Goal: Task Accomplishment & Management: Manage account settings

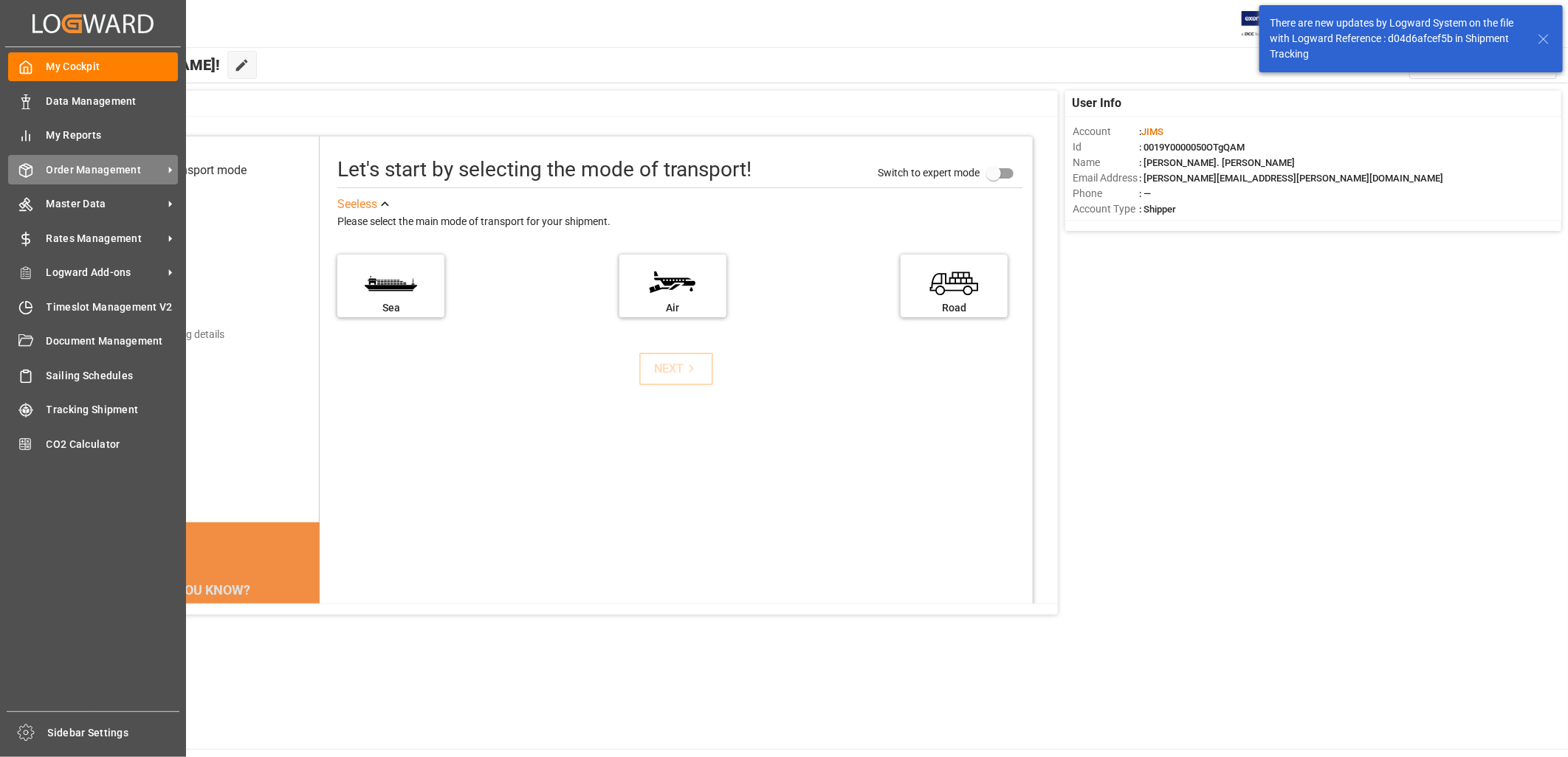
click at [91, 166] on span "Order Management" at bounding box center [104, 170] width 116 height 16
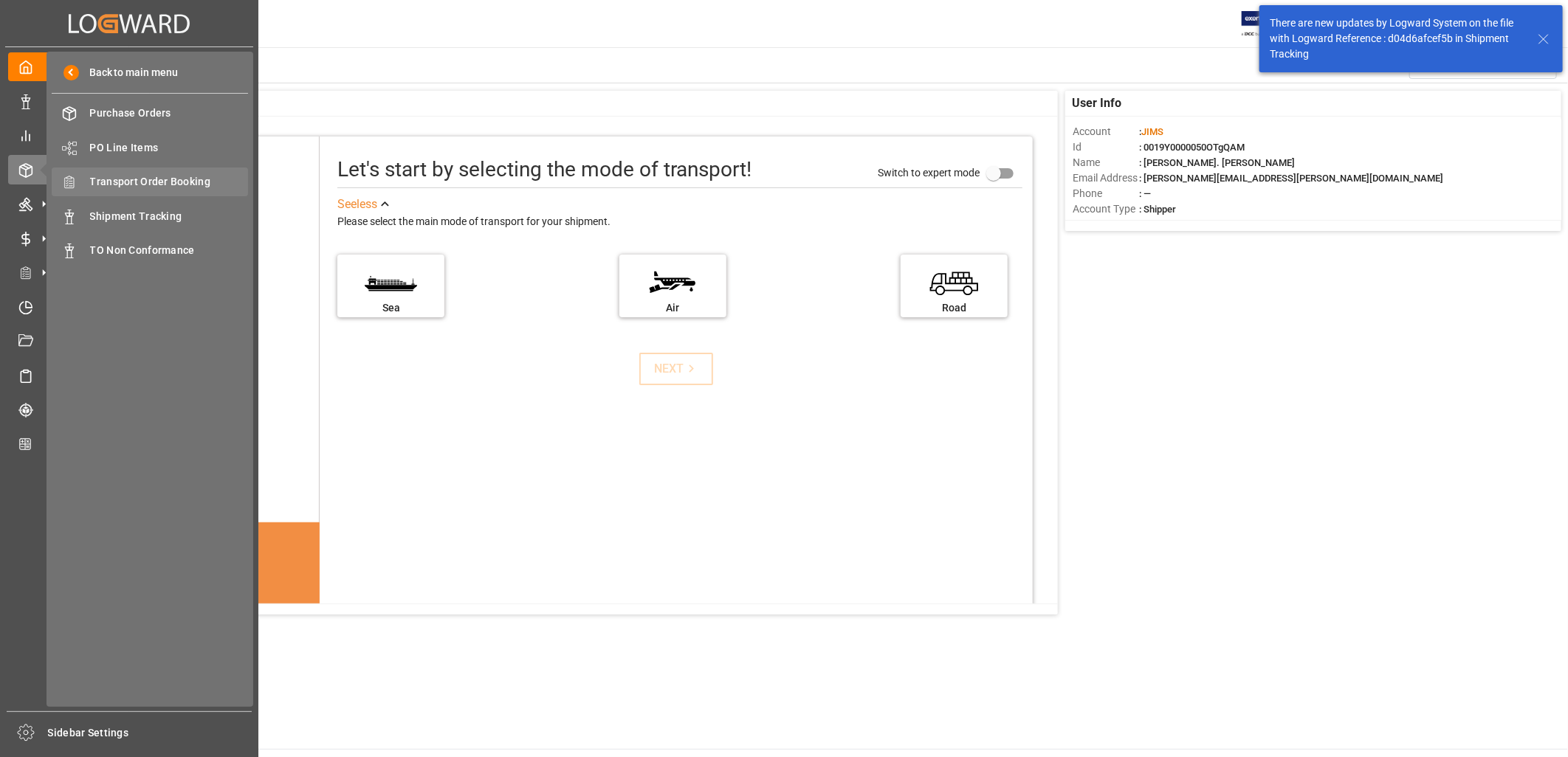
click at [157, 179] on span "Transport Order Booking" at bounding box center [169, 182] width 159 height 16
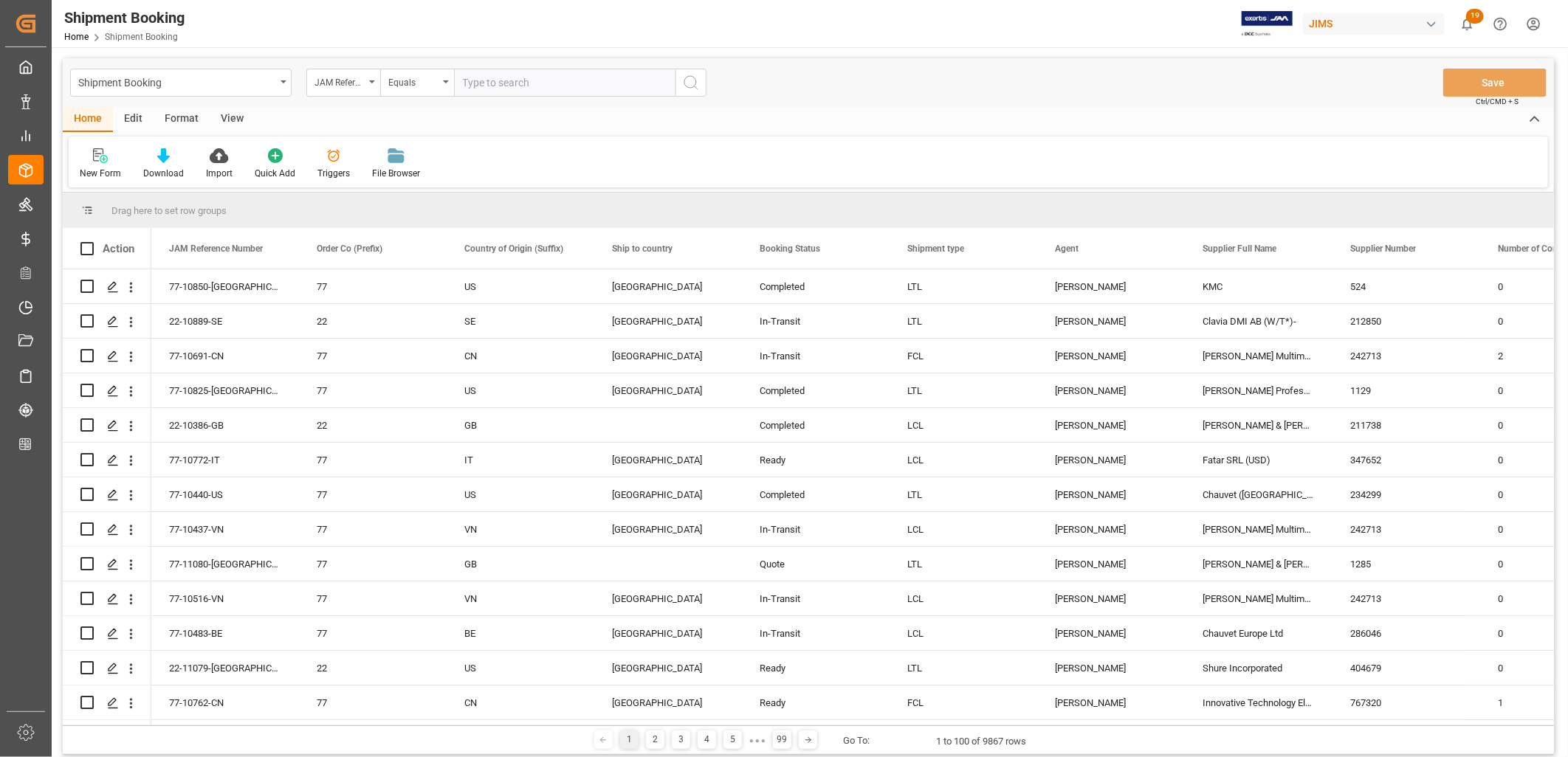
click at [495, 74] on input "text" at bounding box center [565, 83] width 222 height 28
type input "77-11058-KR"
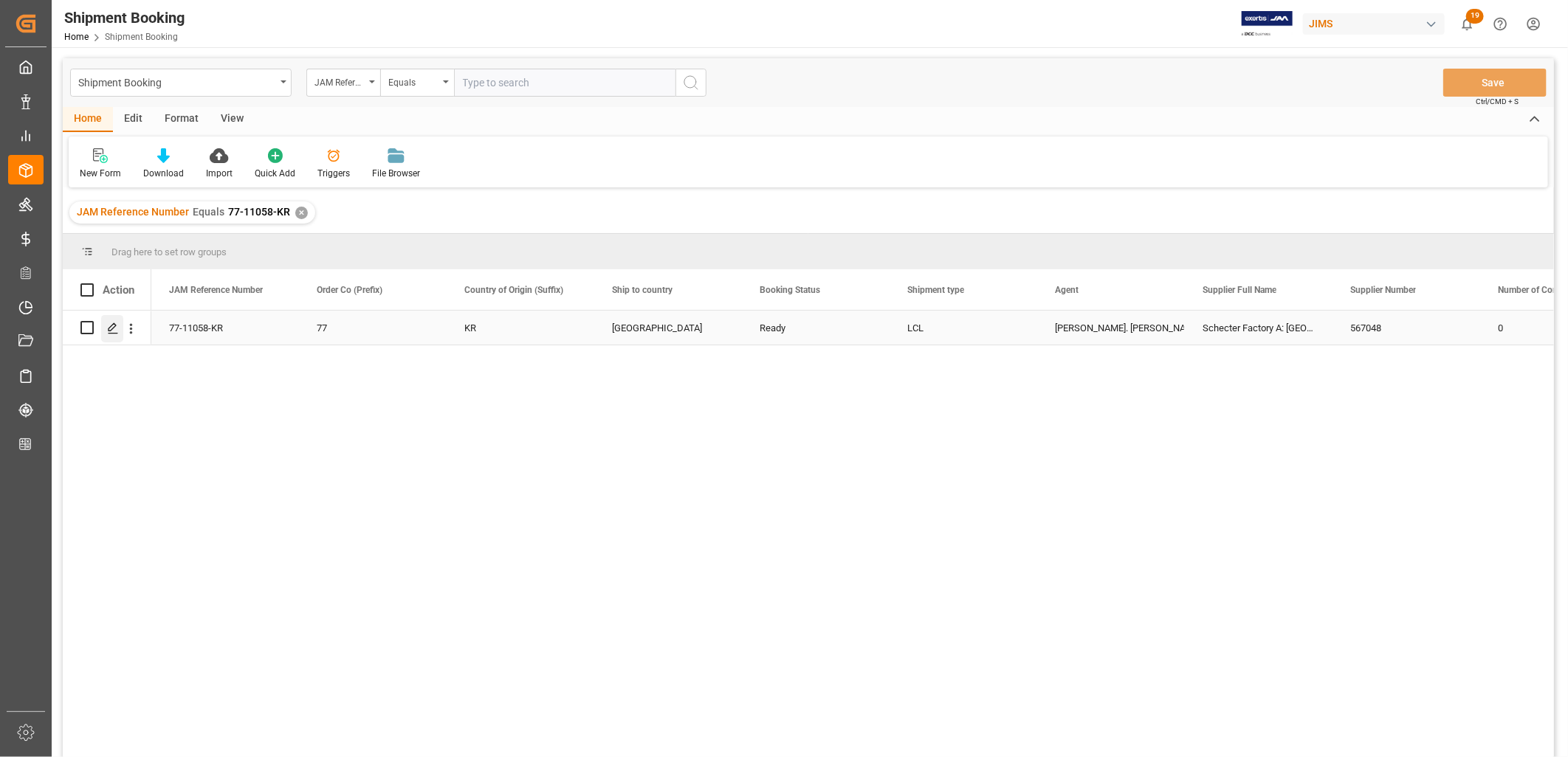
click at [112, 326] on icon "Press SPACE to select this row." at bounding box center [113, 328] width 12 height 12
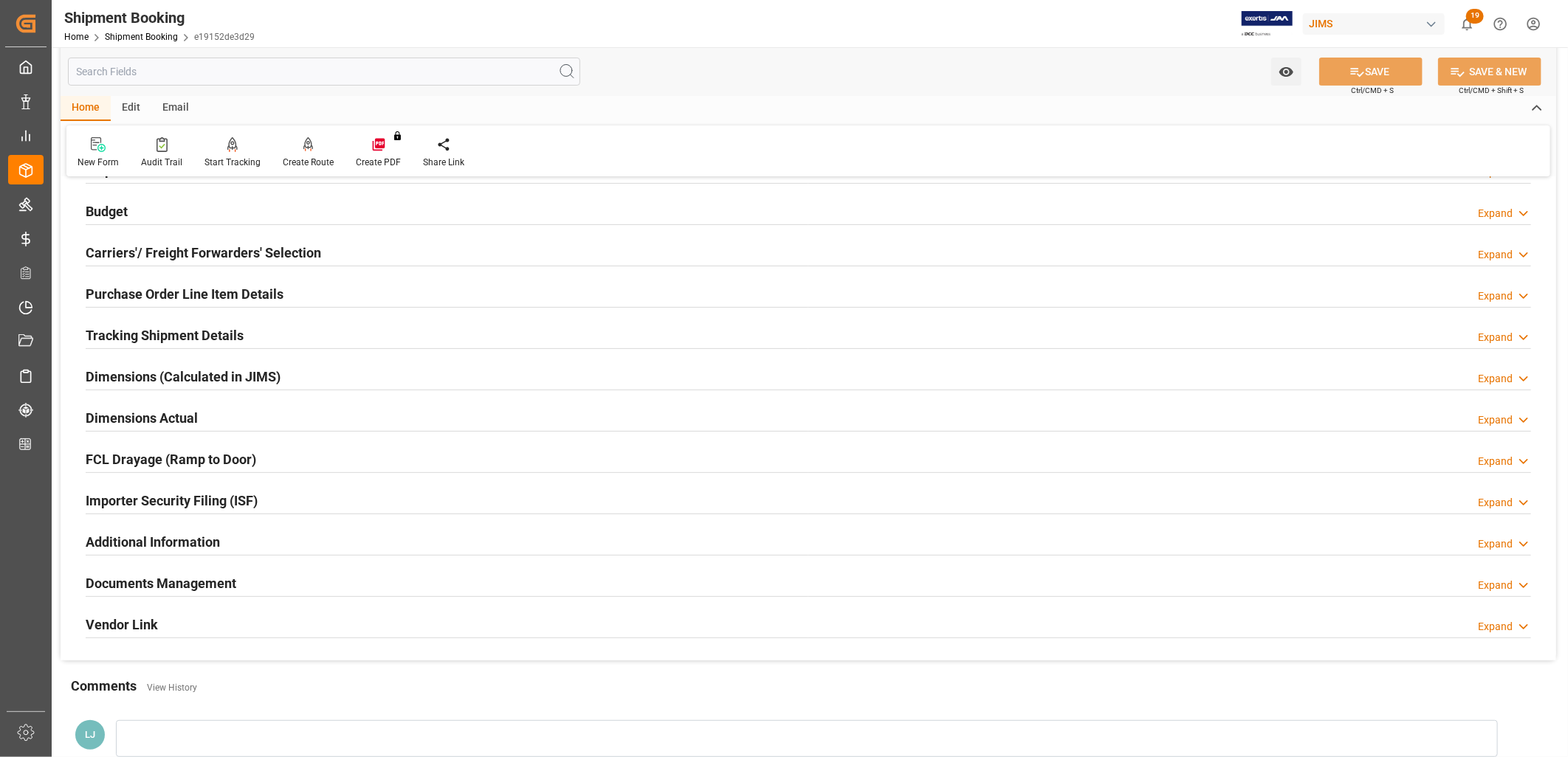
scroll to position [164, 0]
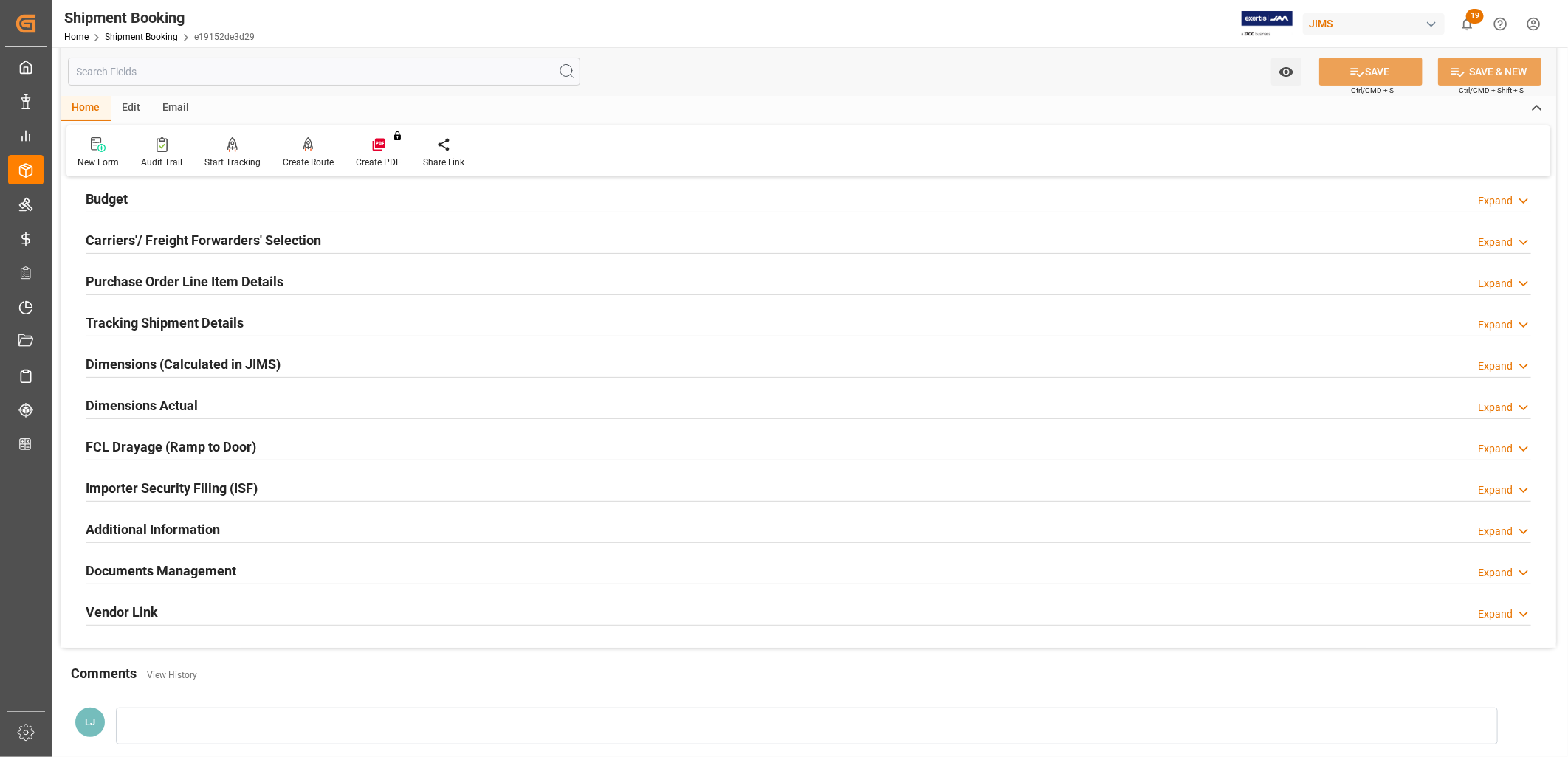
click at [215, 574] on h2 "Documents Management" at bounding box center [160, 571] width 151 height 20
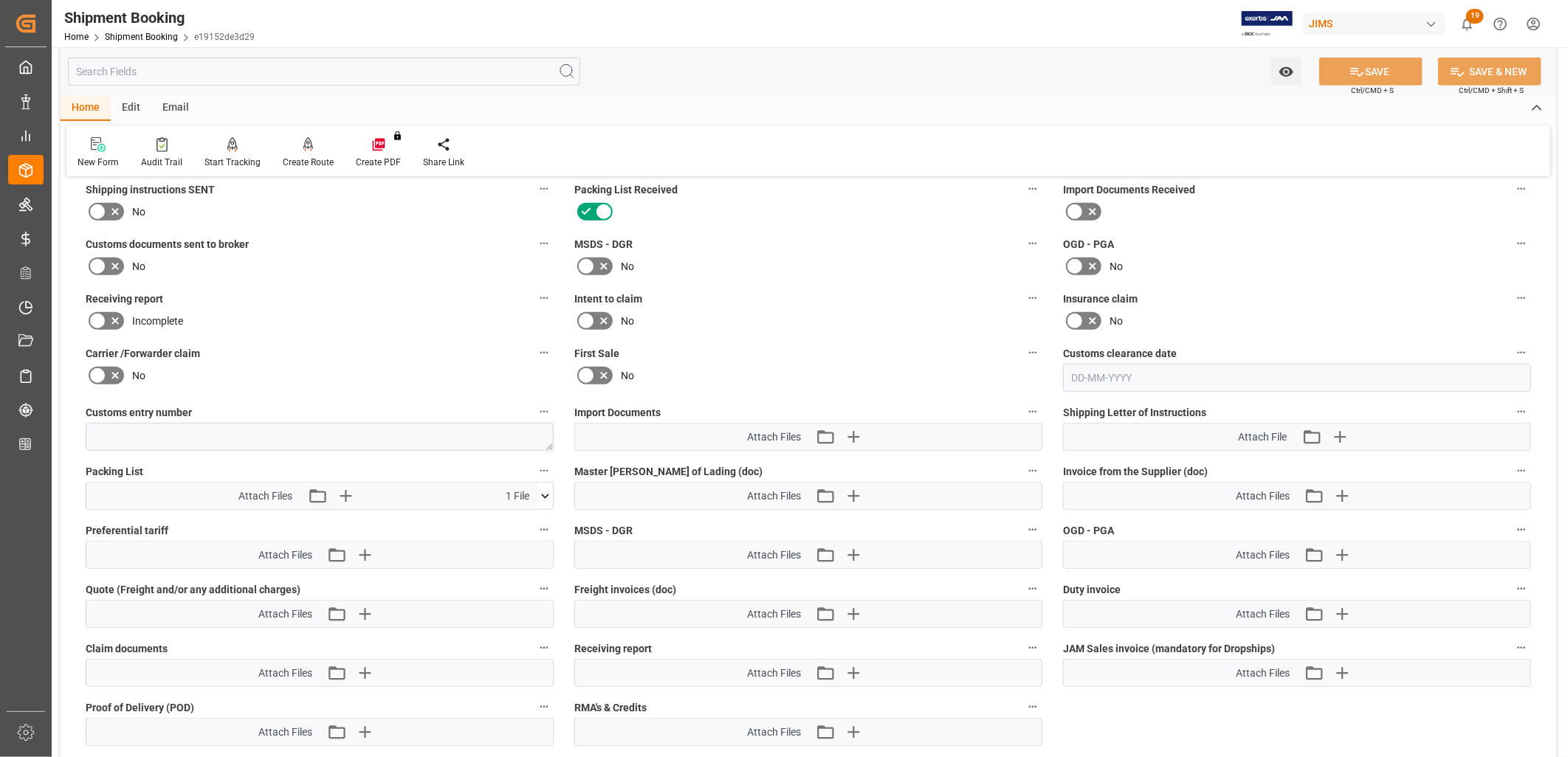
scroll to position [655, 0]
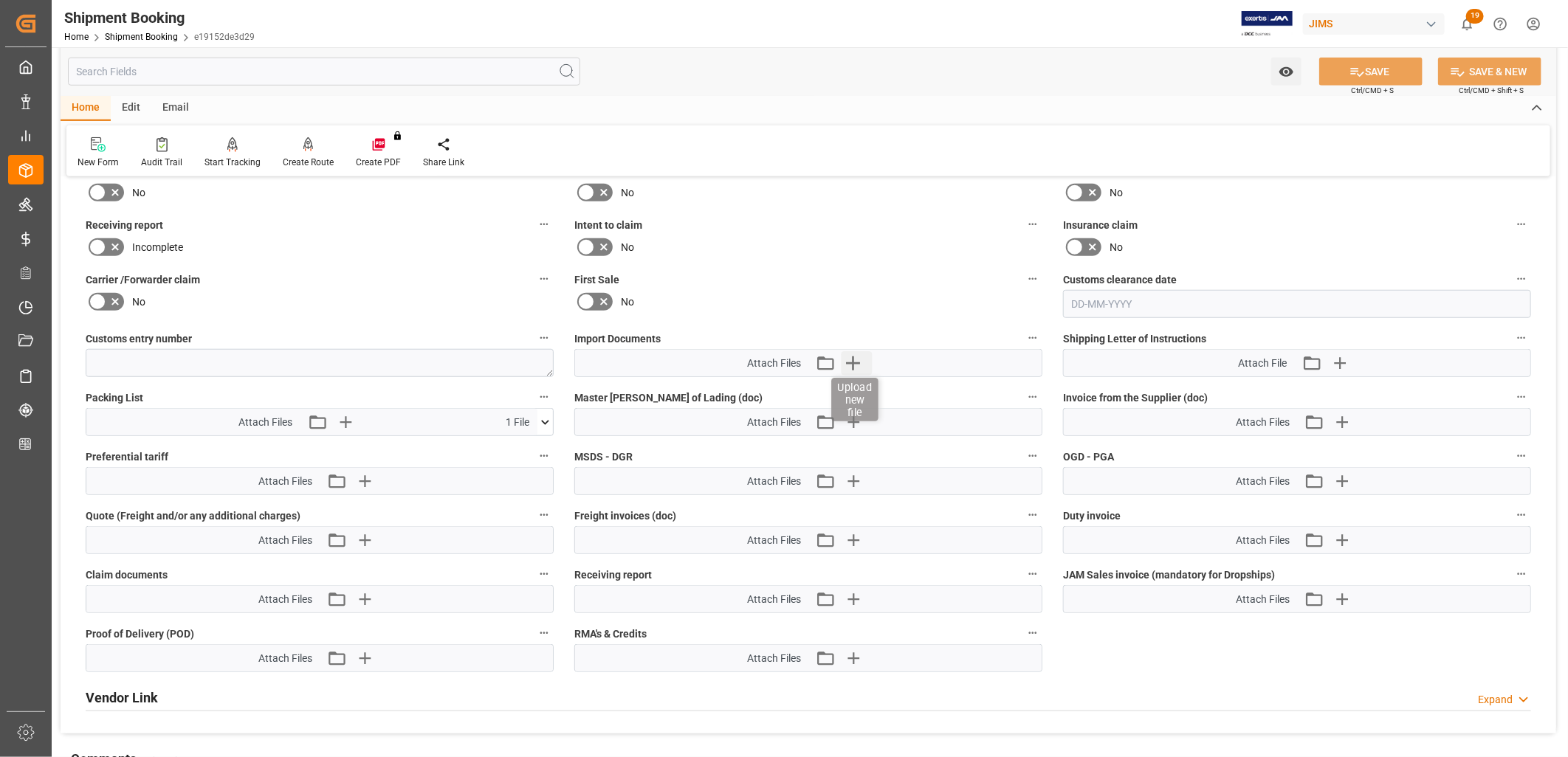
click at [855, 358] on icon "button" at bounding box center [853, 364] width 14 height 14
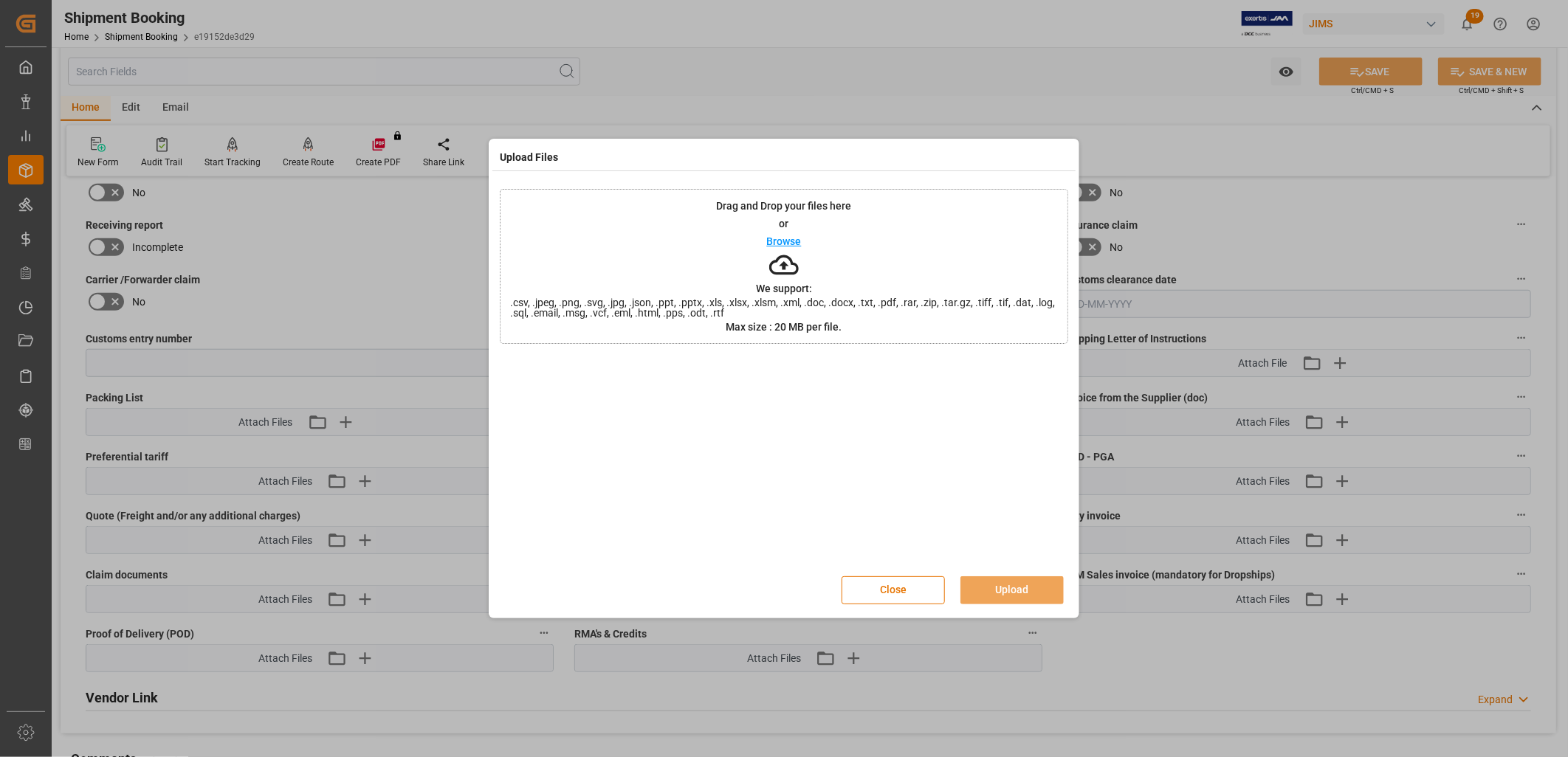
click at [787, 238] on p "Browse" at bounding box center [785, 241] width 34 height 10
click at [998, 594] on button "Upload" at bounding box center [1013, 591] width 103 height 28
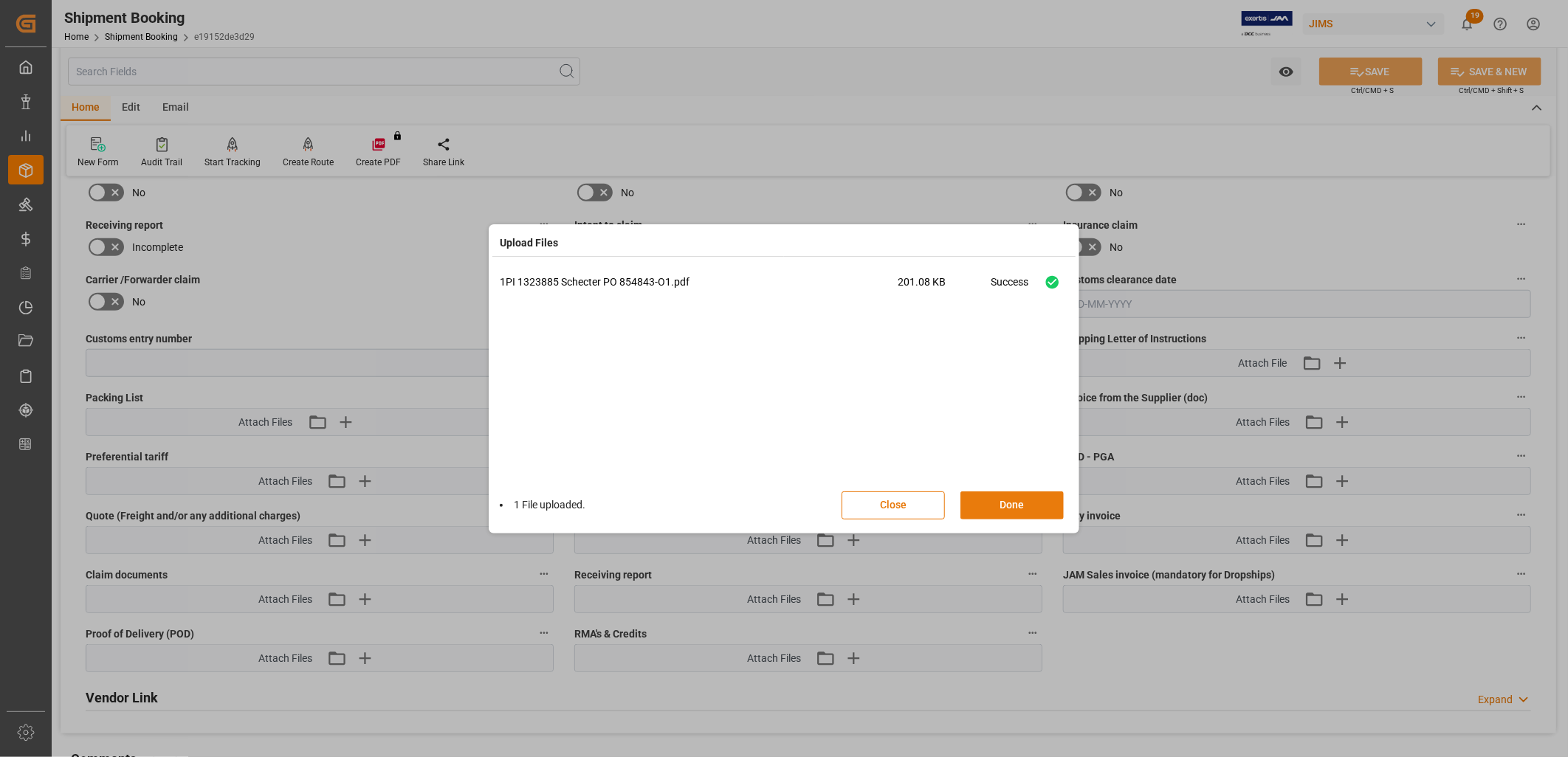
click at [1038, 500] on button "Done" at bounding box center [1013, 505] width 103 height 28
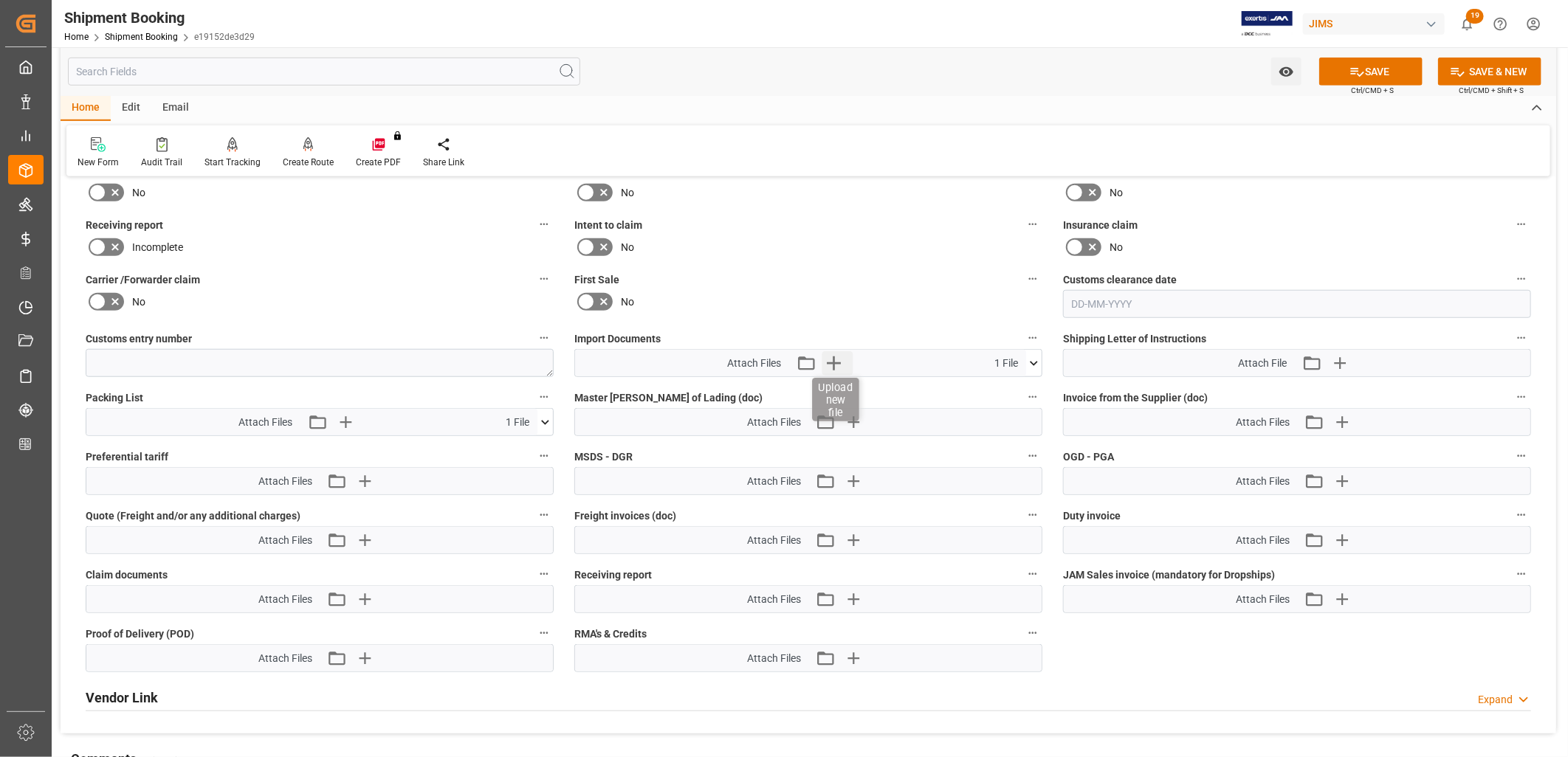
click at [829, 357] on icon "button" at bounding box center [833, 363] width 23 height 23
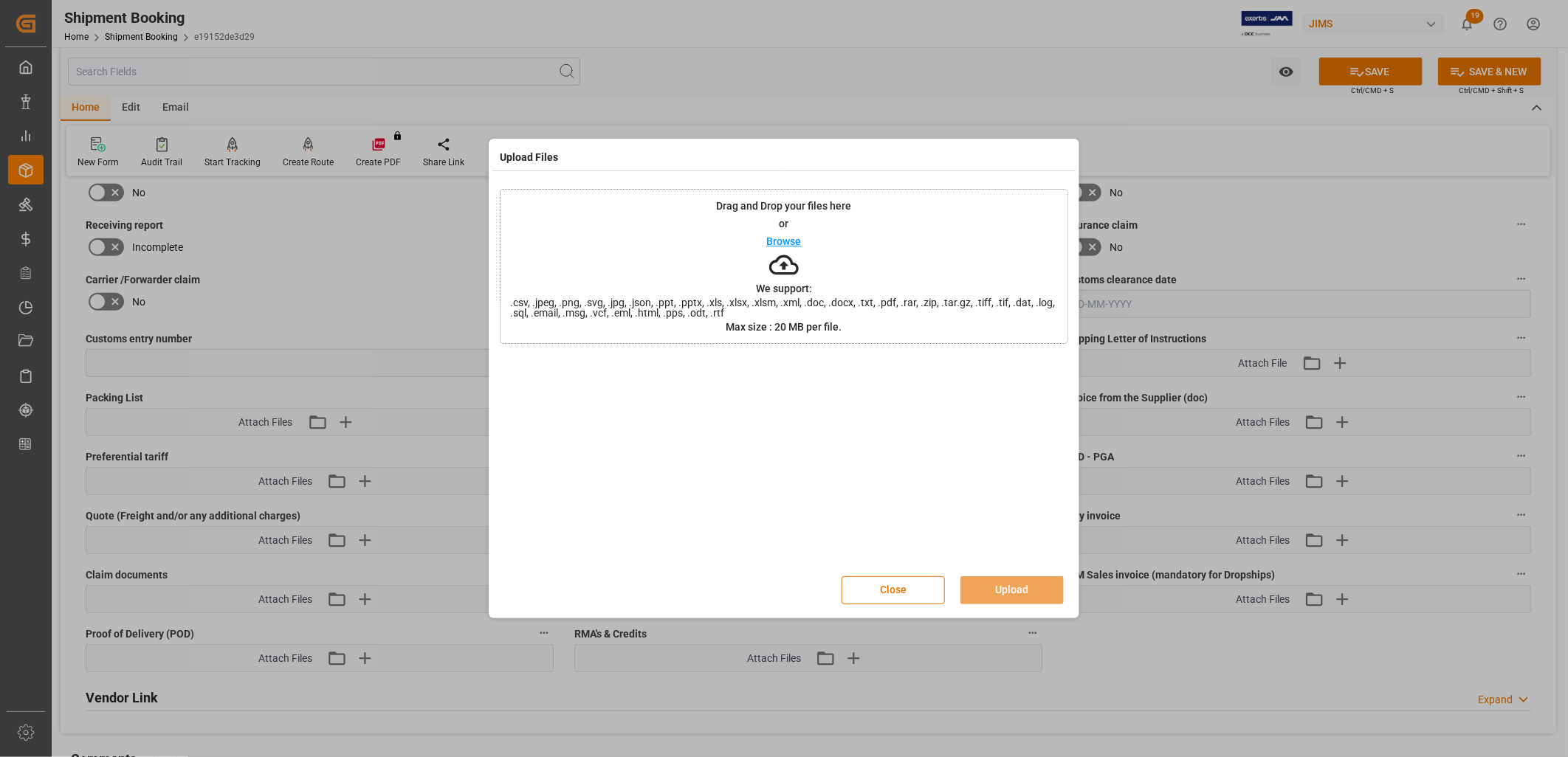
click at [782, 234] on div "Browse" at bounding box center [785, 241] width 34 height 18
click at [1024, 585] on button "Upload" at bounding box center [1013, 591] width 103 height 28
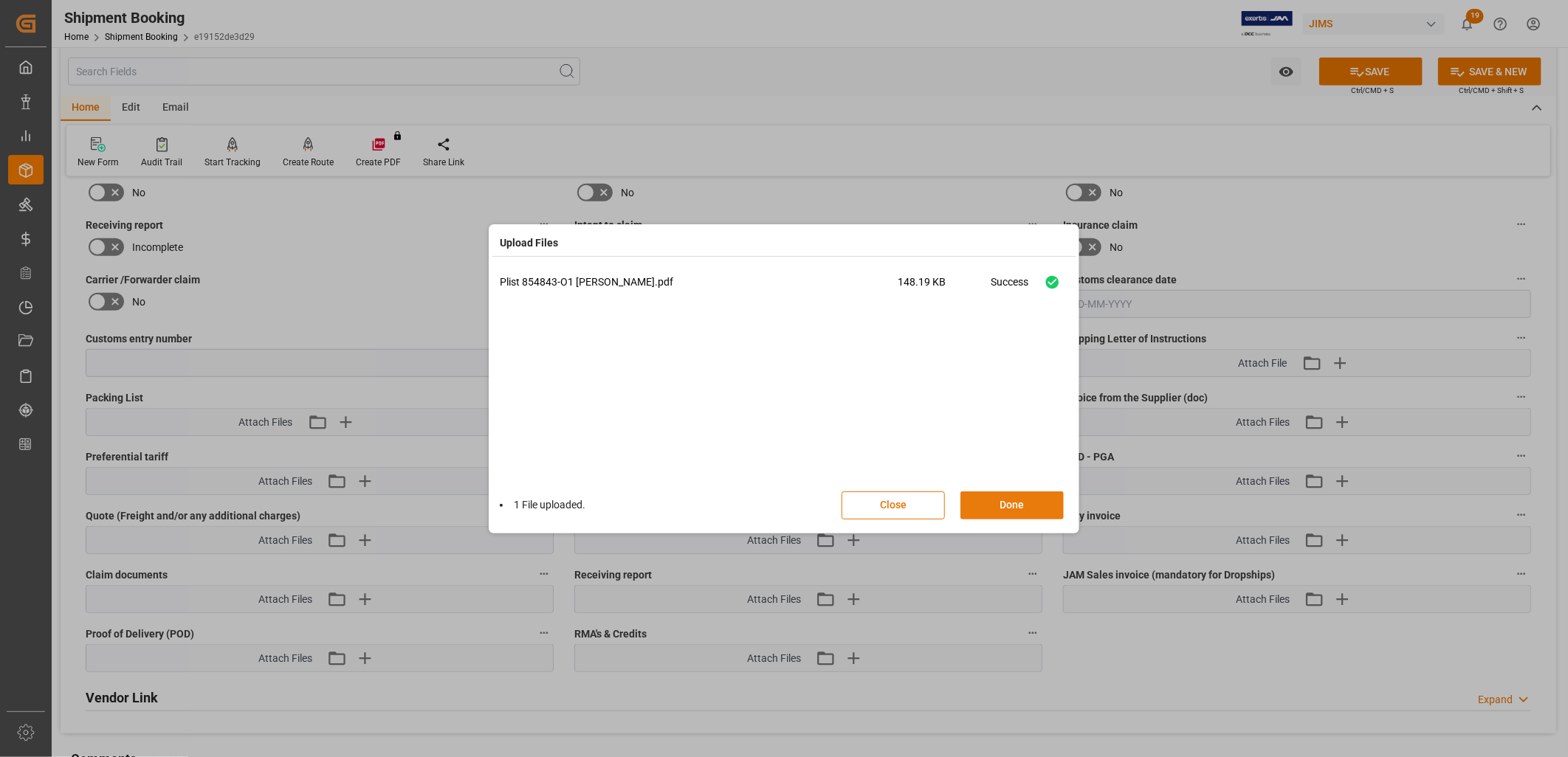
click at [998, 511] on button "Done" at bounding box center [1013, 505] width 103 height 28
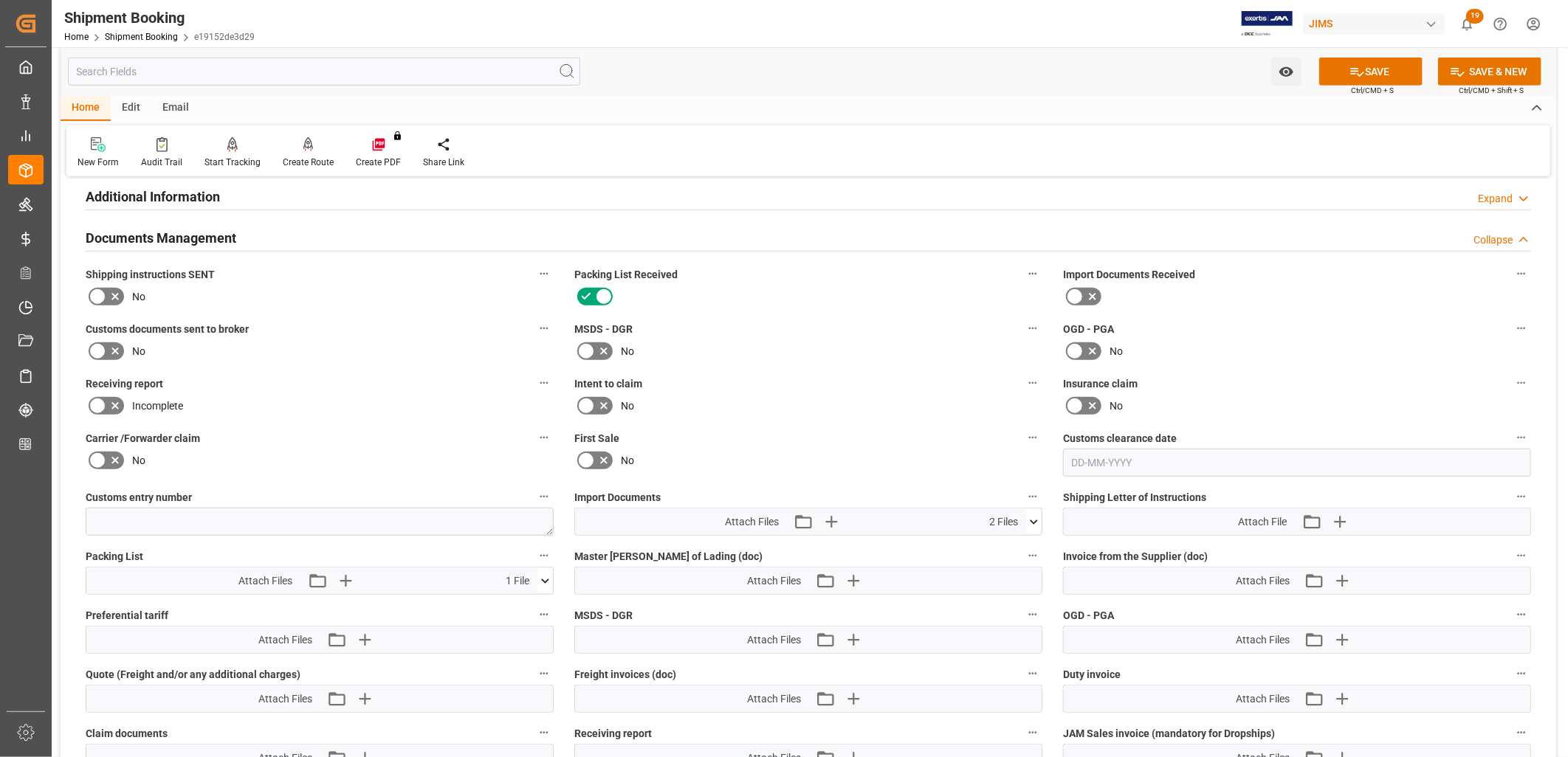
scroll to position [491, 0]
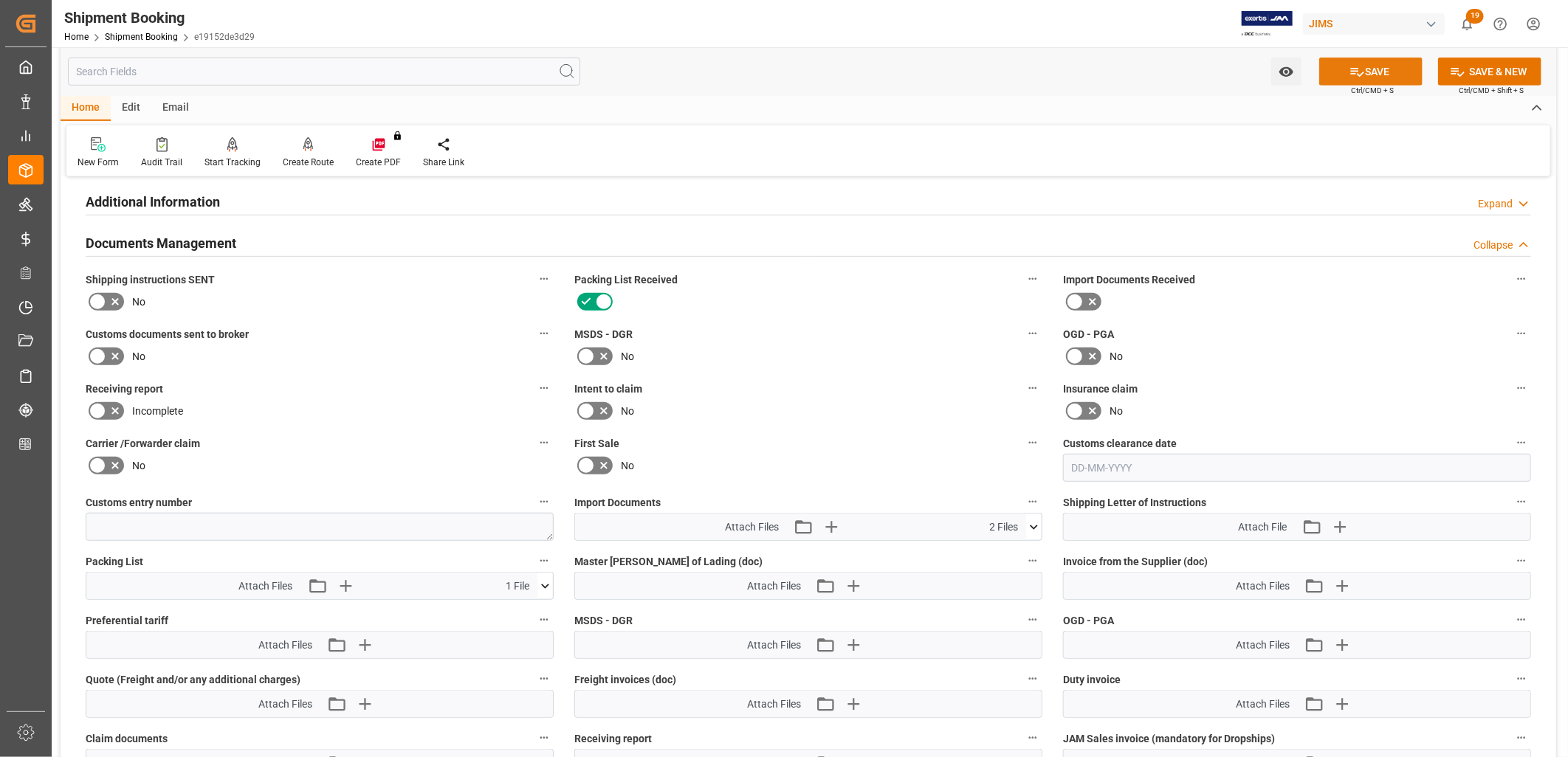
click at [1352, 69] on icon at bounding box center [1358, 72] width 16 height 16
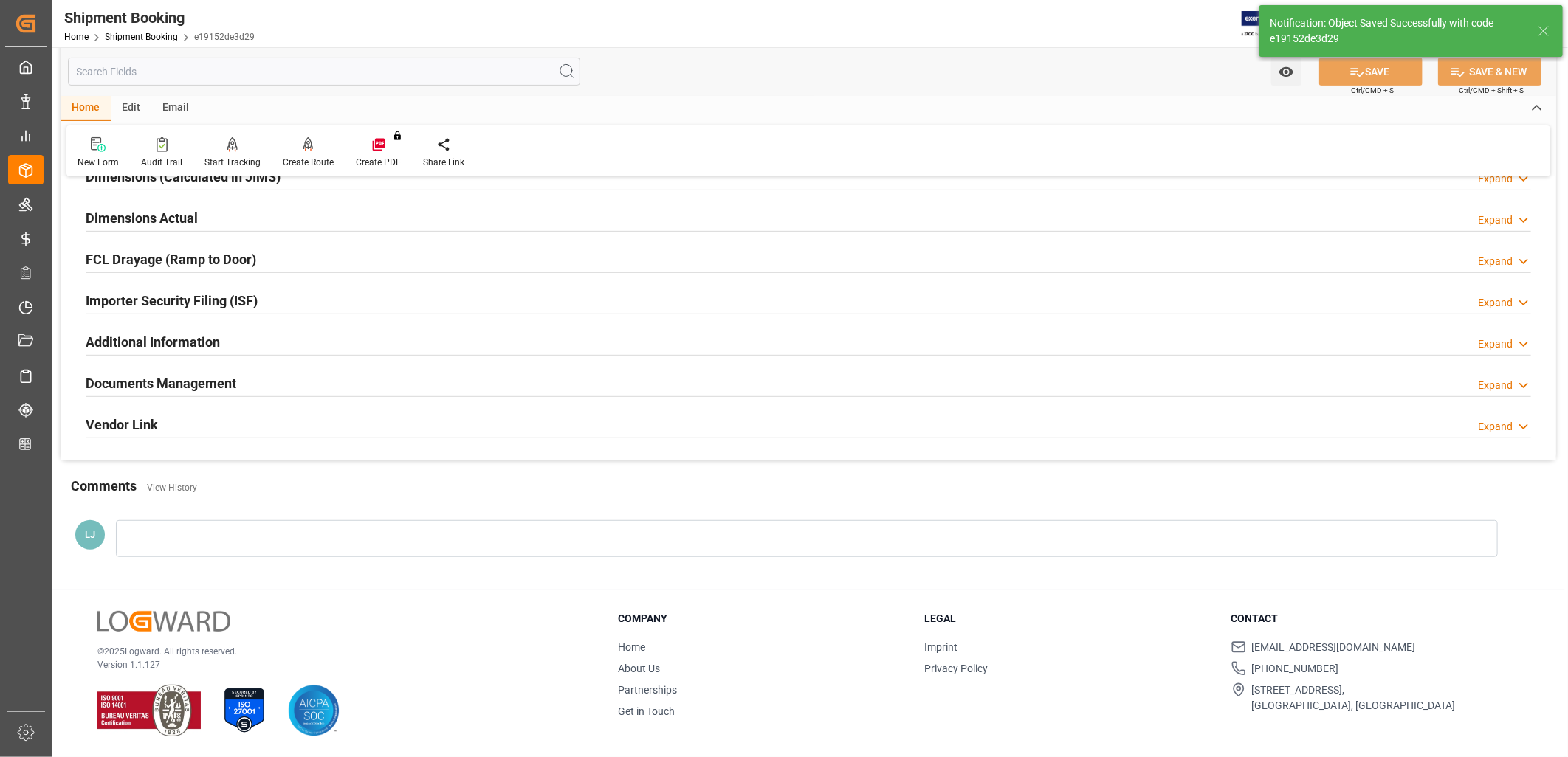
scroll to position [0, 0]
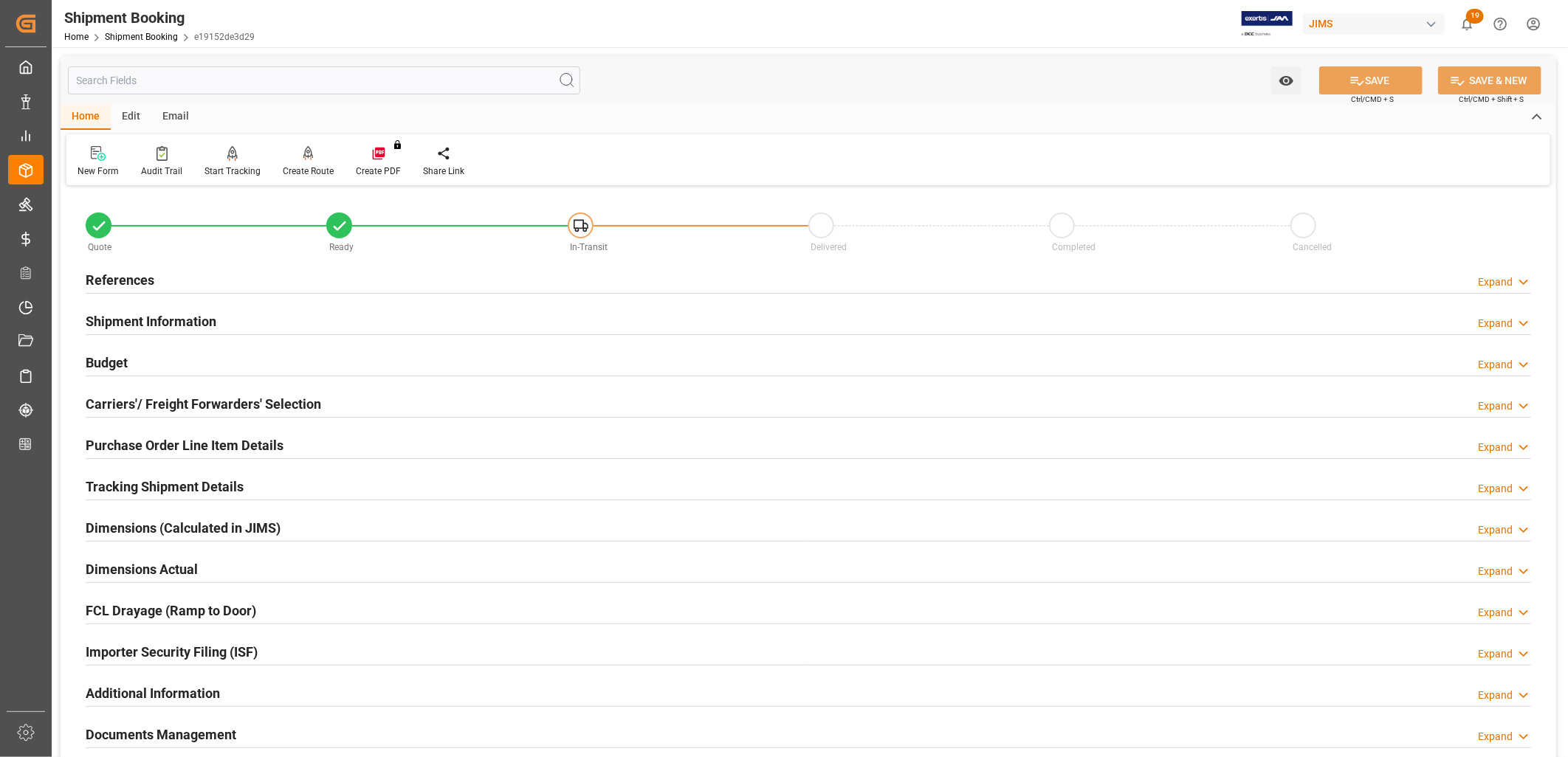
click at [141, 278] on h2 "References" at bounding box center [120, 279] width 69 height 20
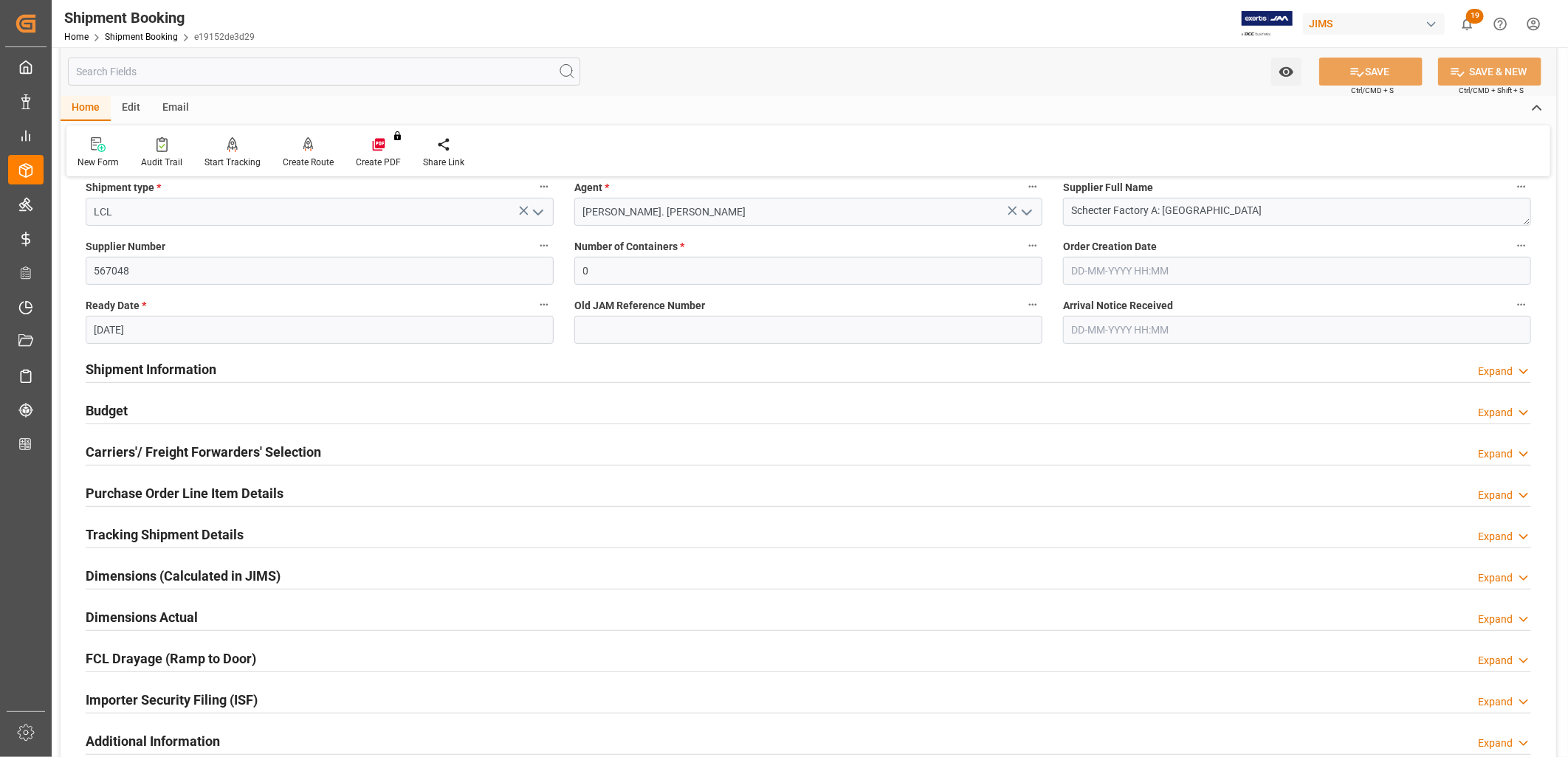
scroll to position [246, 0]
click at [182, 533] on h2 "Tracking Shipment Details" at bounding box center [164, 535] width 158 height 20
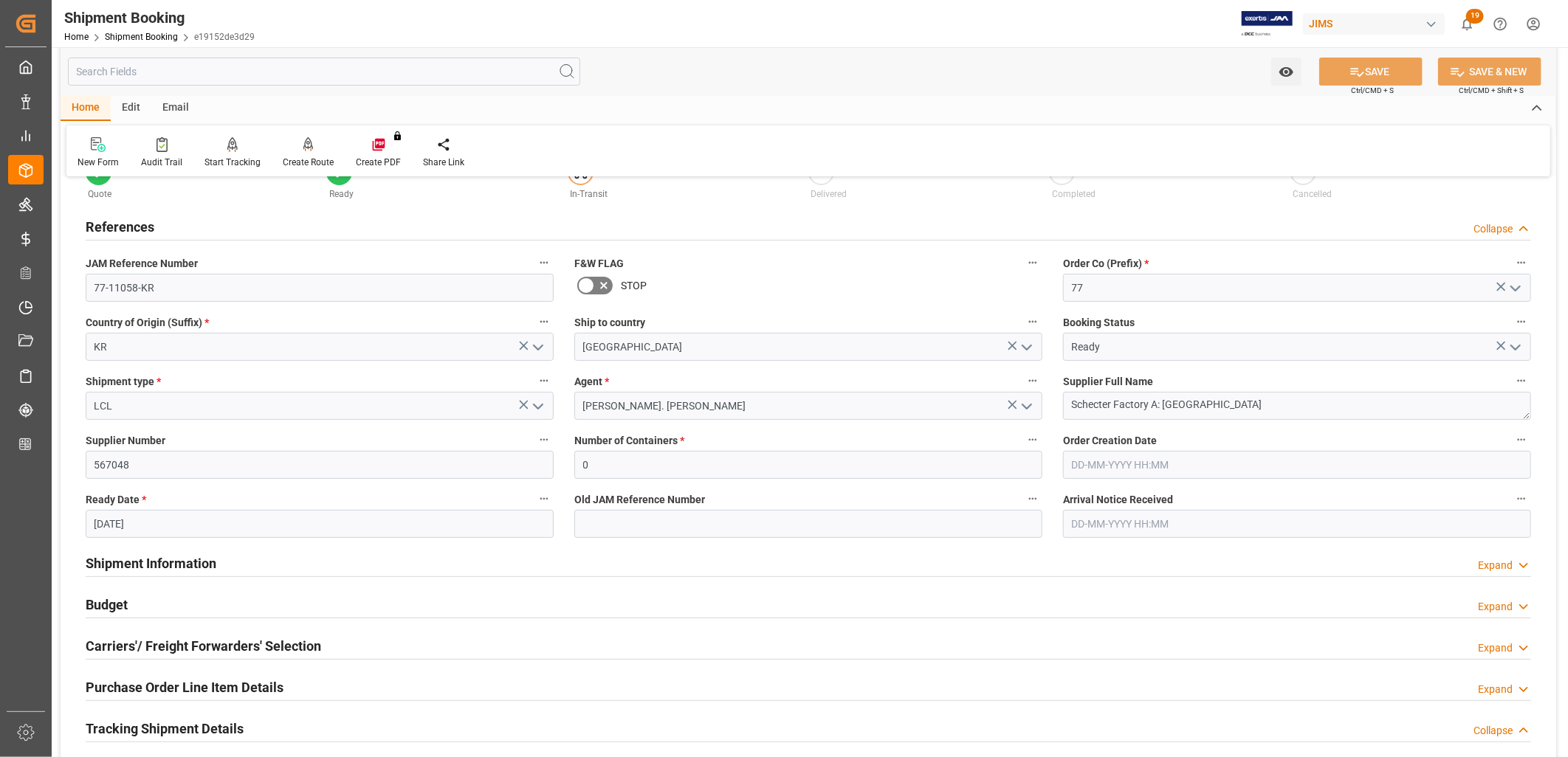
scroll to position [82, 0]
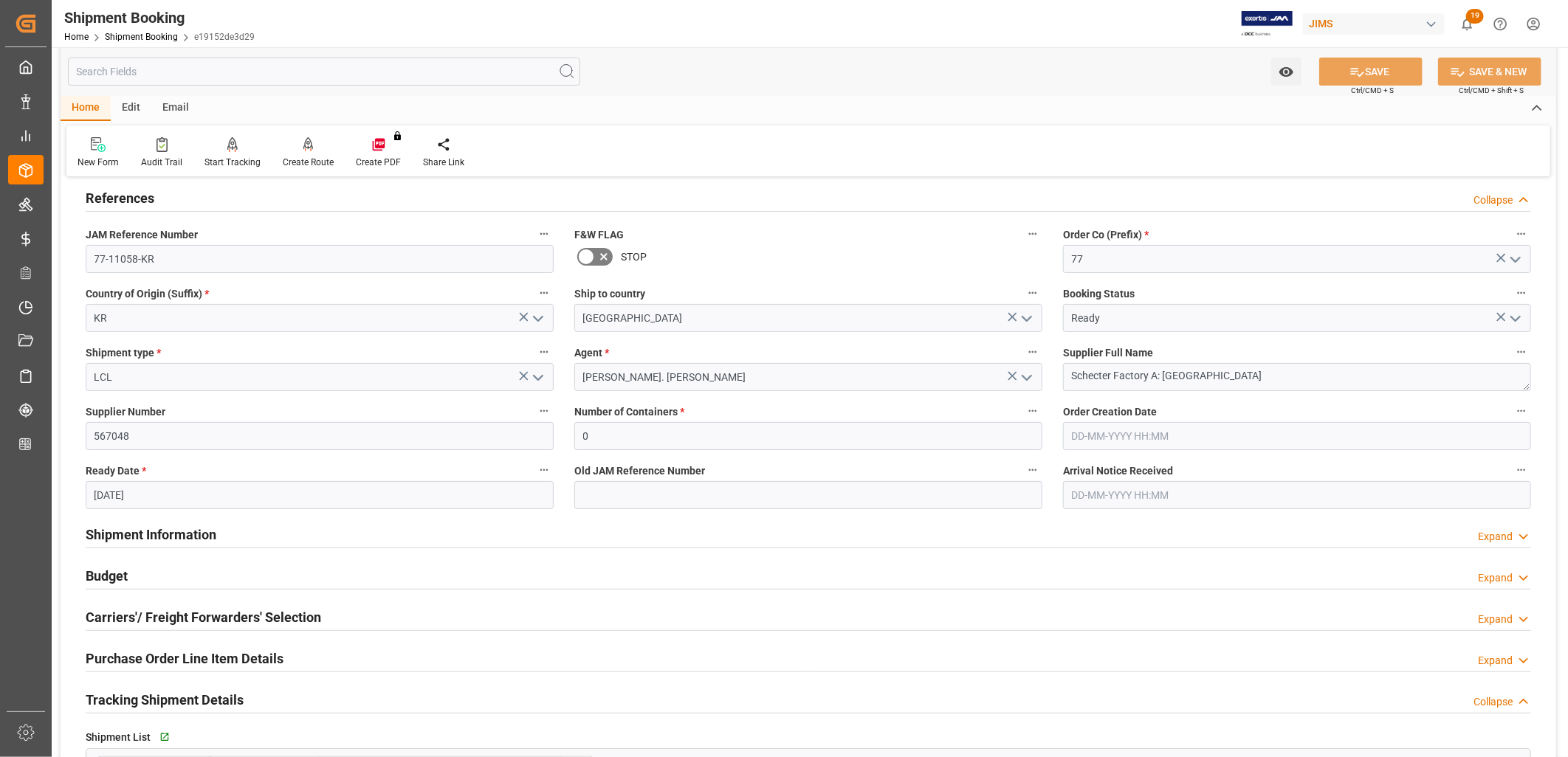
click at [162, 536] on h2 "Shipment Information" at bounding box center [151, 535] width 131 height 20
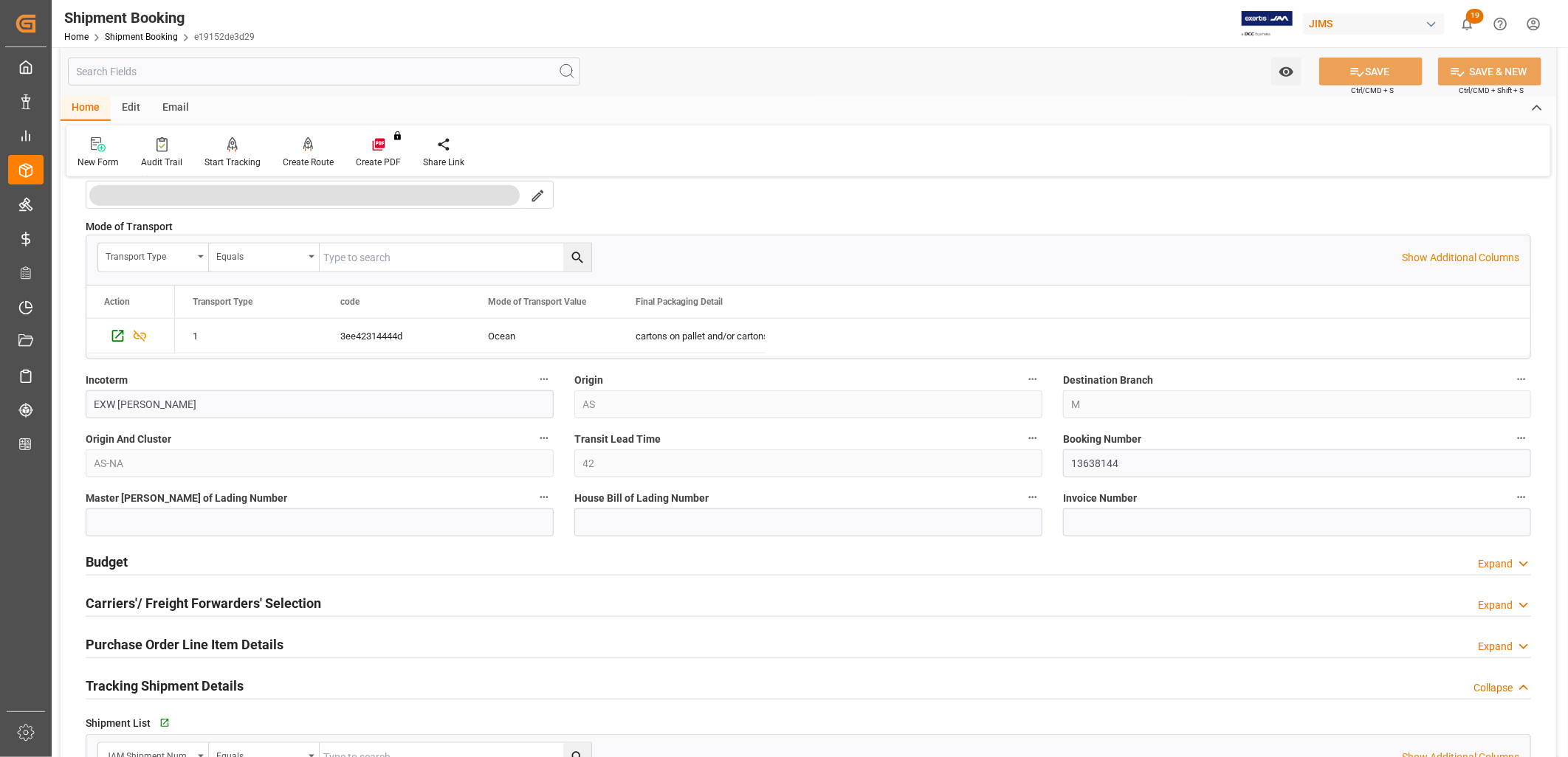
scroll to position [738, 0]
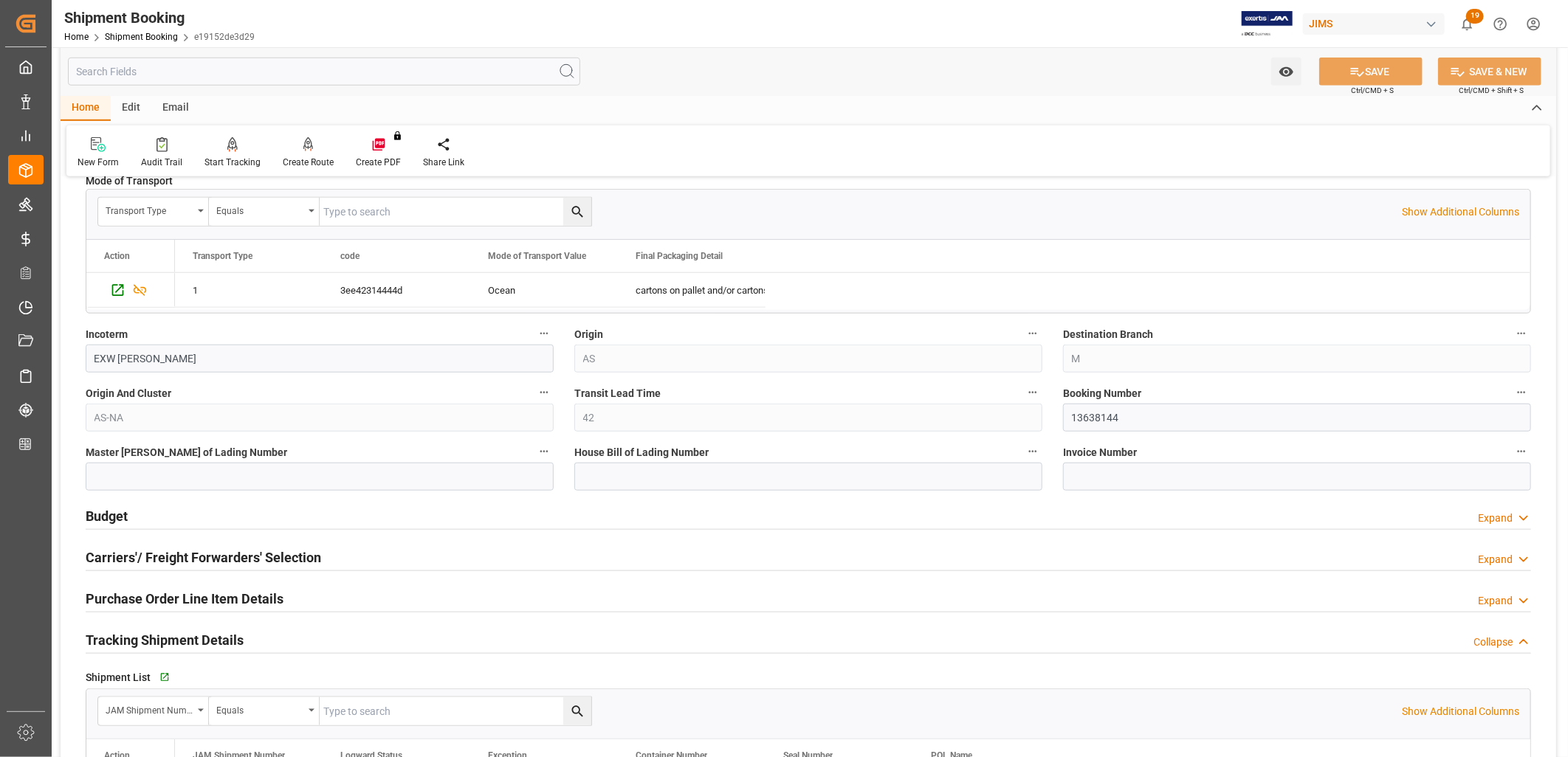
click at [115, 515] on h2 "Budget" at bounding box center [106, 516] width 42 height 20
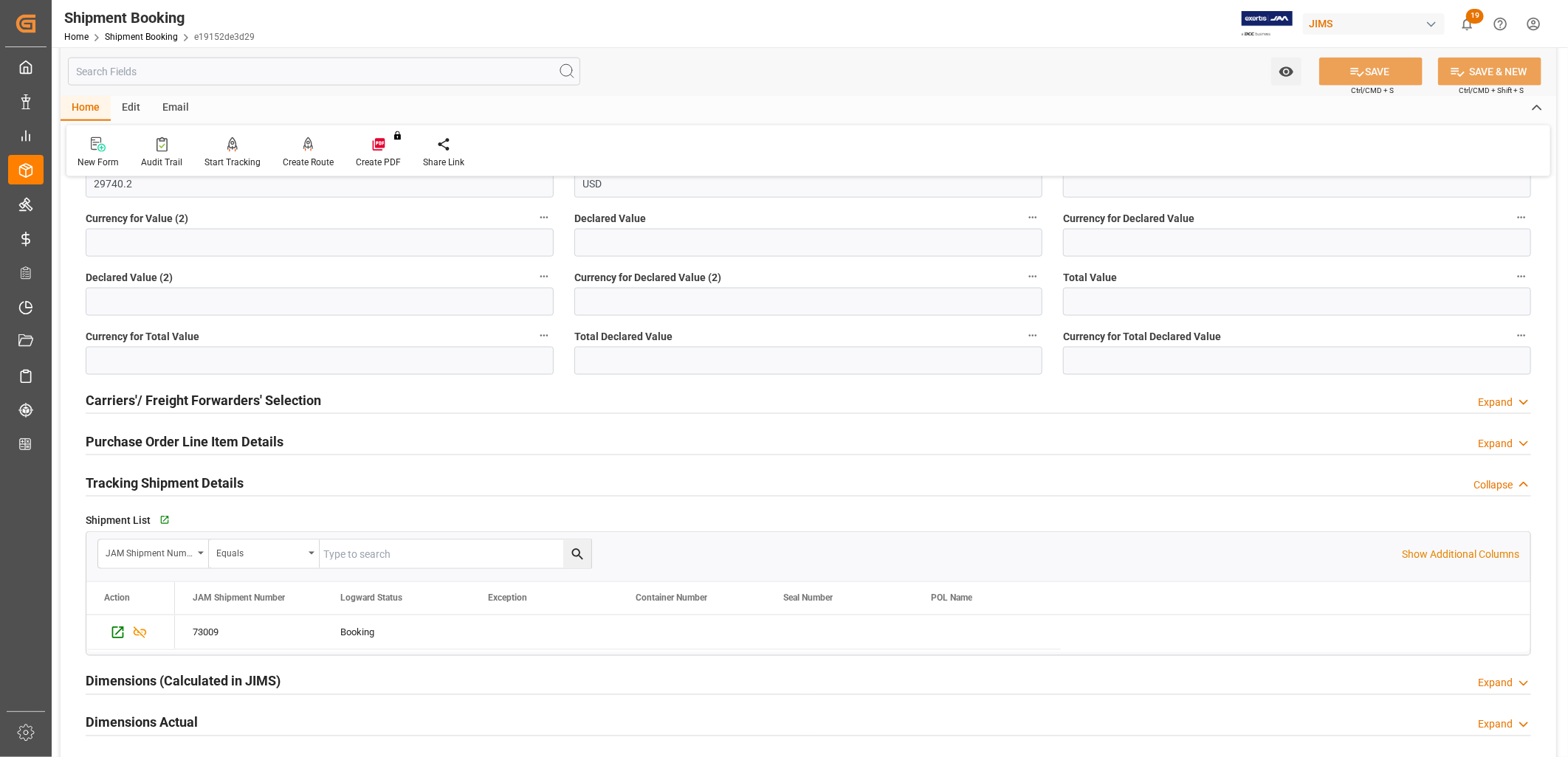
scroll to position [1229, 0]
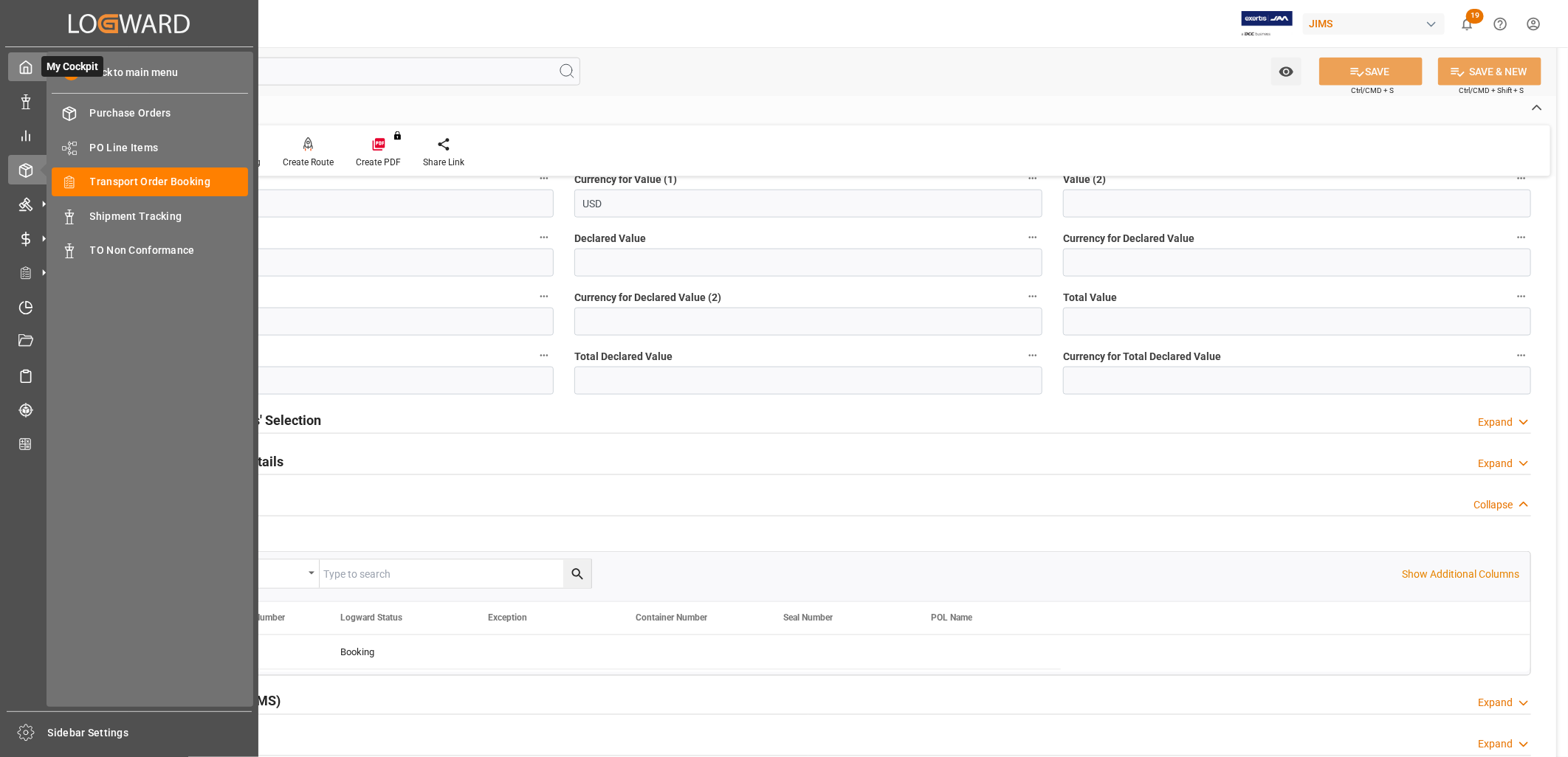
click at [32, 62] on icon at bounding box center [25, 66] width 15 height 15
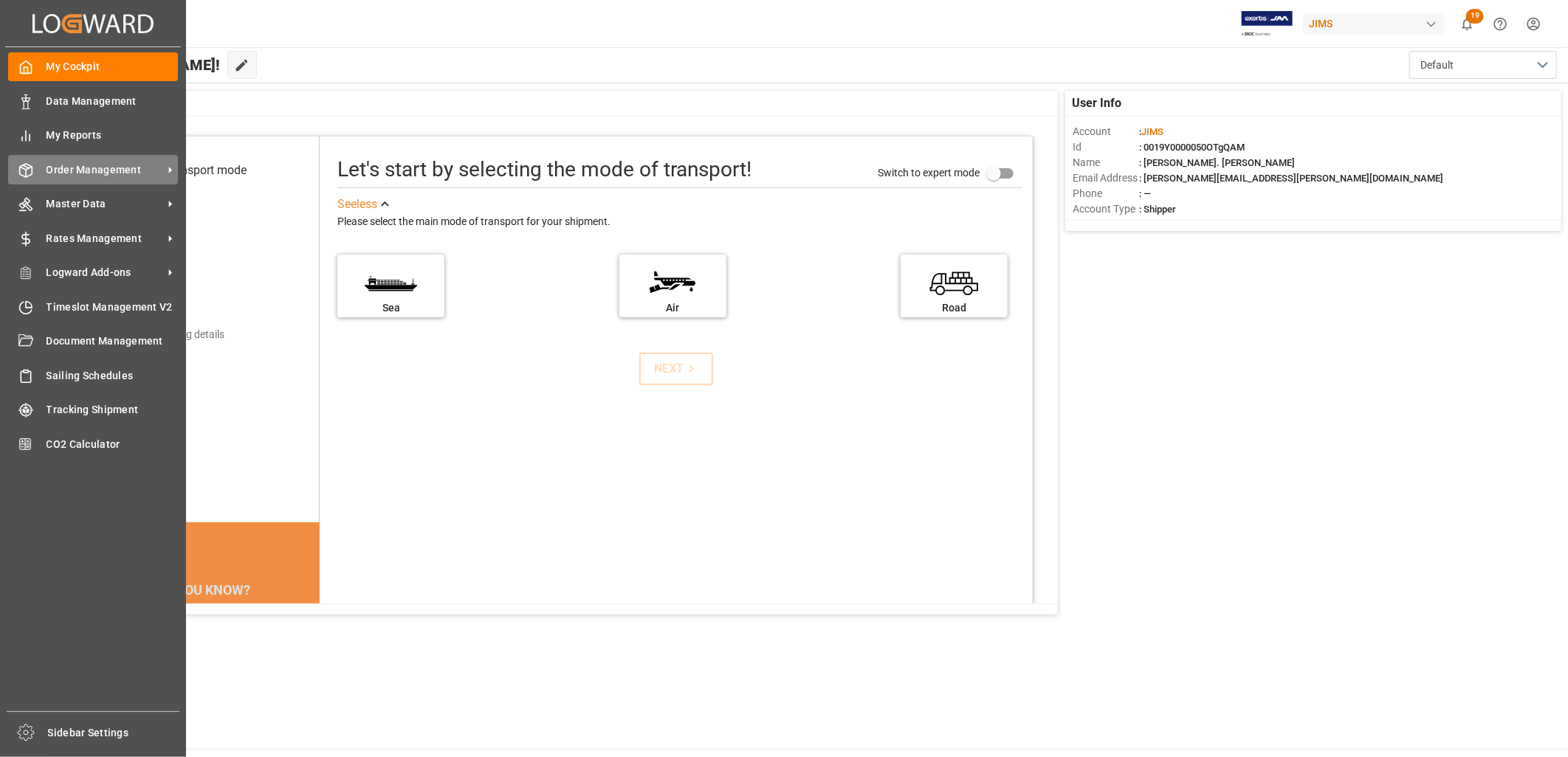
click at [96, 163] on span "Order Management" at bounding box center [104, 170] width 116 height 16
click at [84, 168] on span "Order Management" at bounding box center [104, 170] width 116 height 16
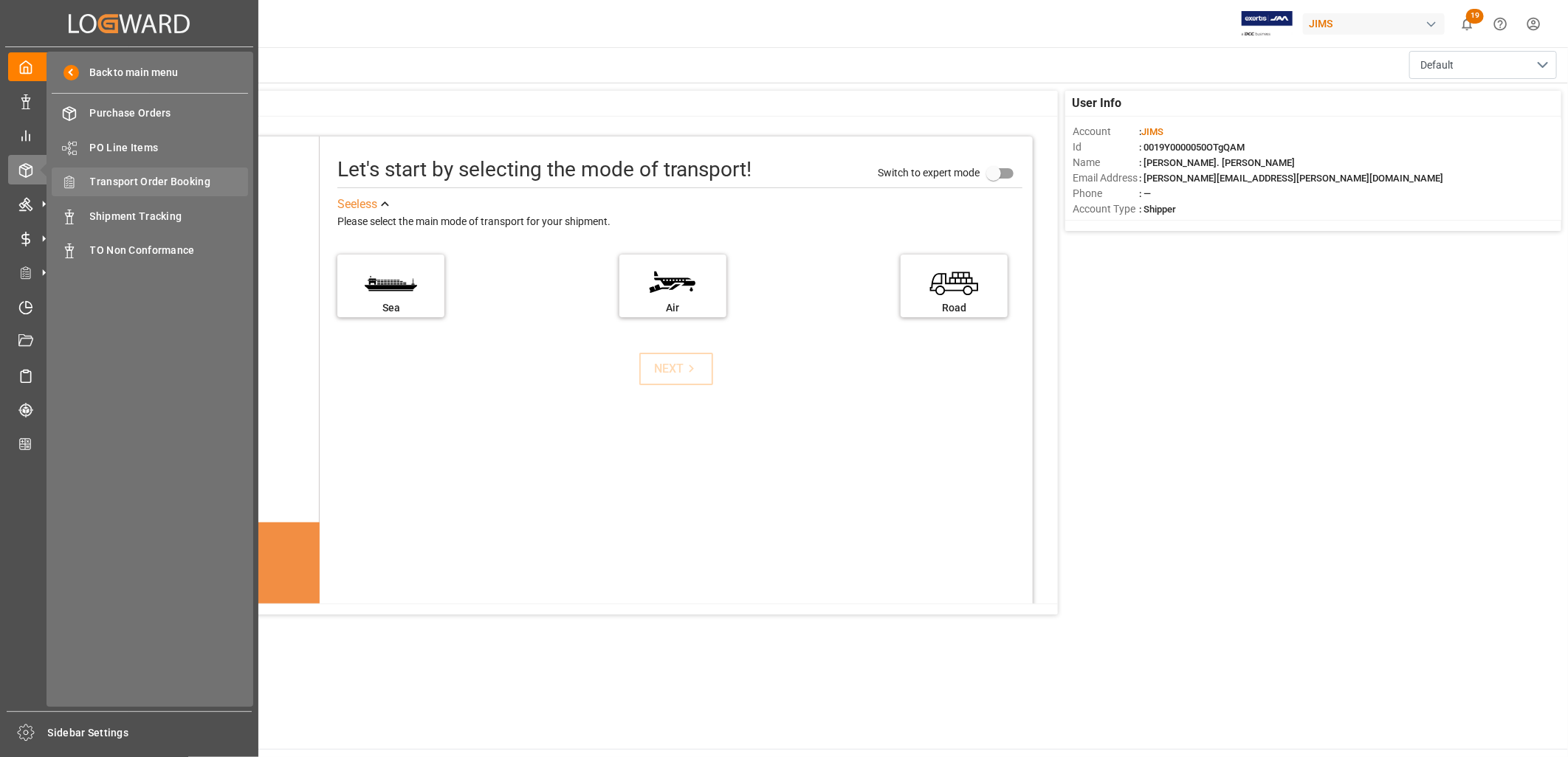
click at [144, 182] on span "Transport Order Booking" at bounding box center [169, 182] width 159 height 16
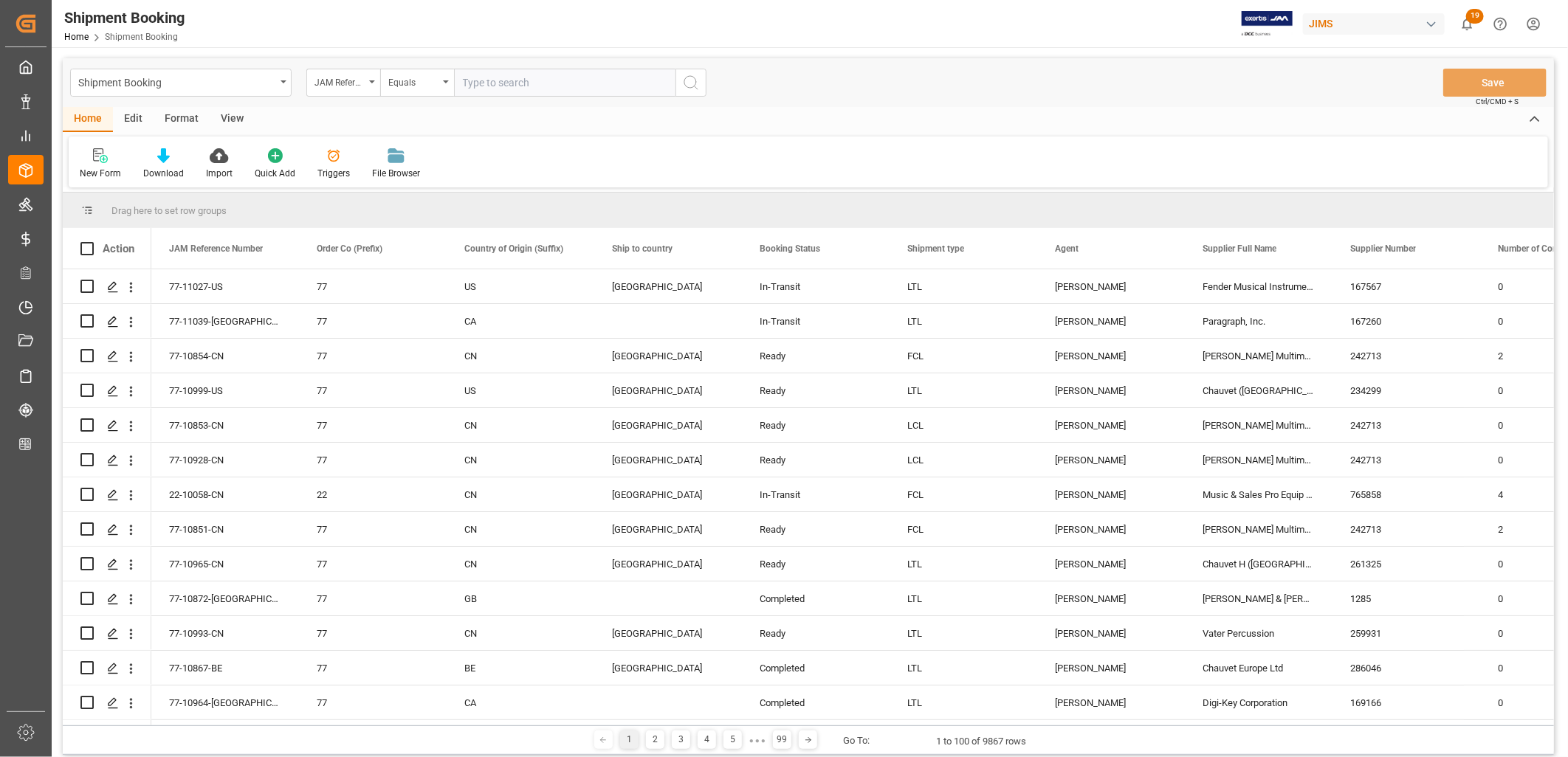
click at [484, 81] on input "text" at bounding box center [565, 83] width 222 height 28
type input "22-9371-ID"
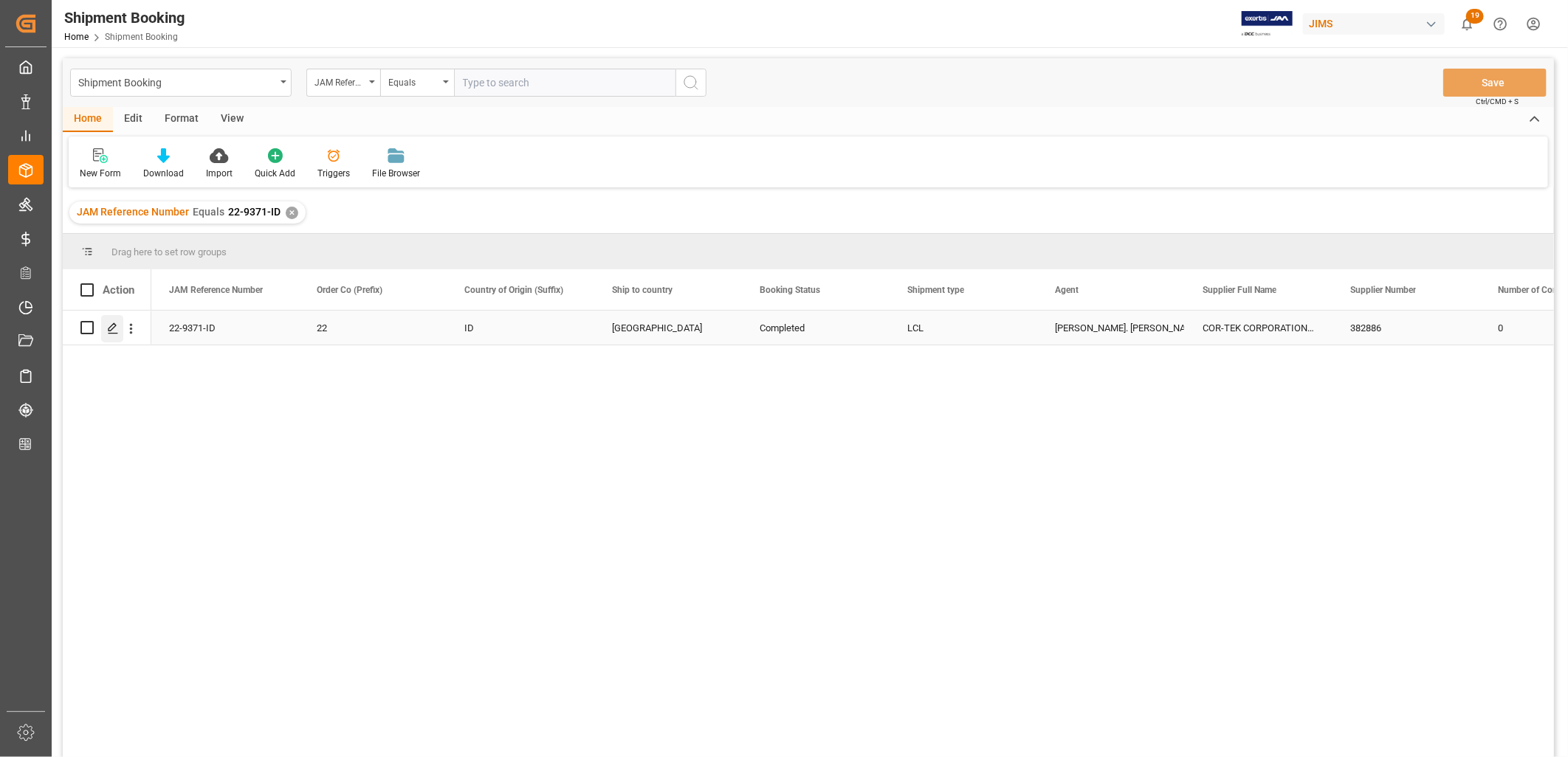
click at [112, 328] on polygon "Press SPACE to select this row." at bounding box center [112, 327] width 8 height 8
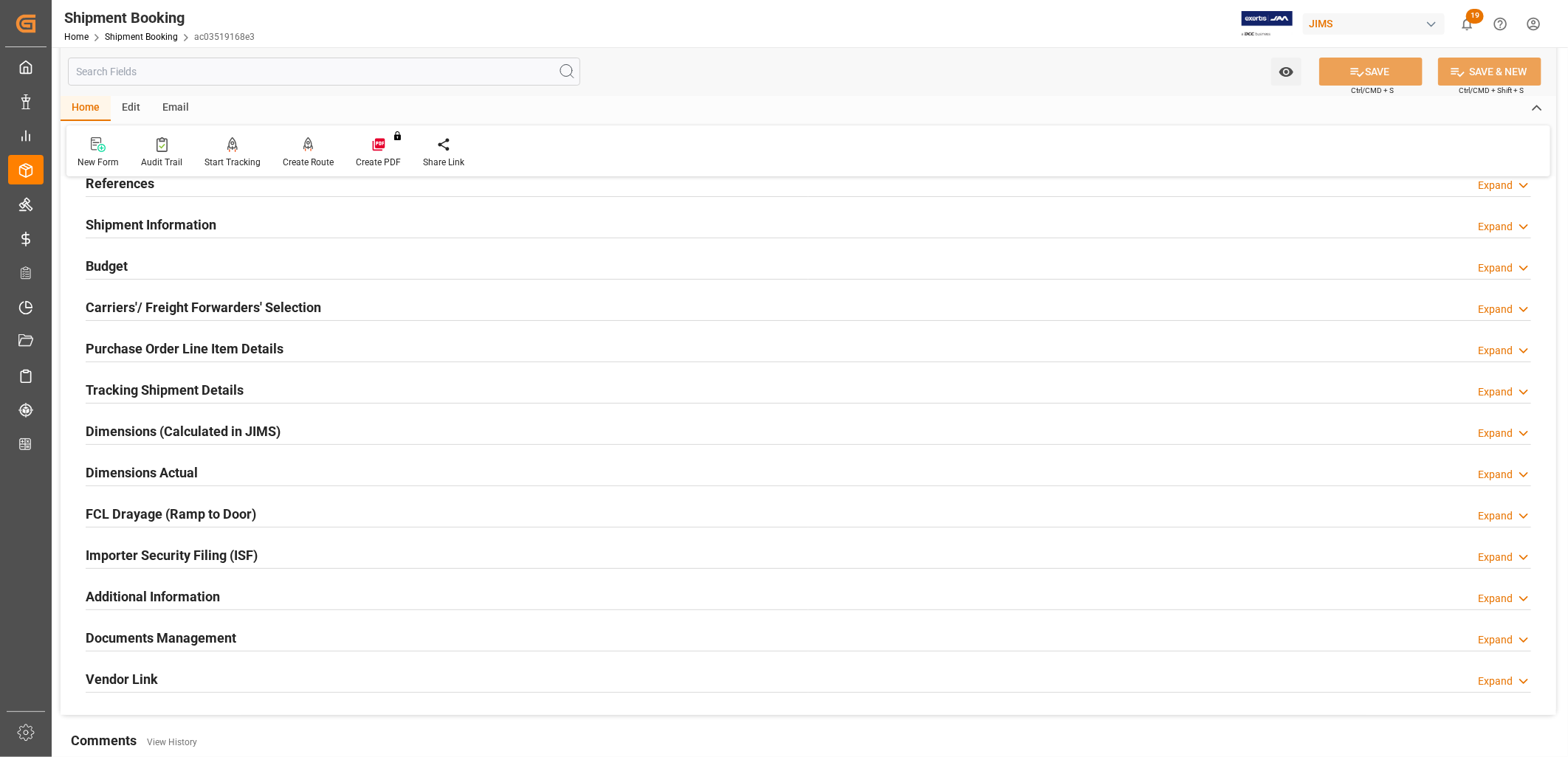
scroll to position [246, 0]
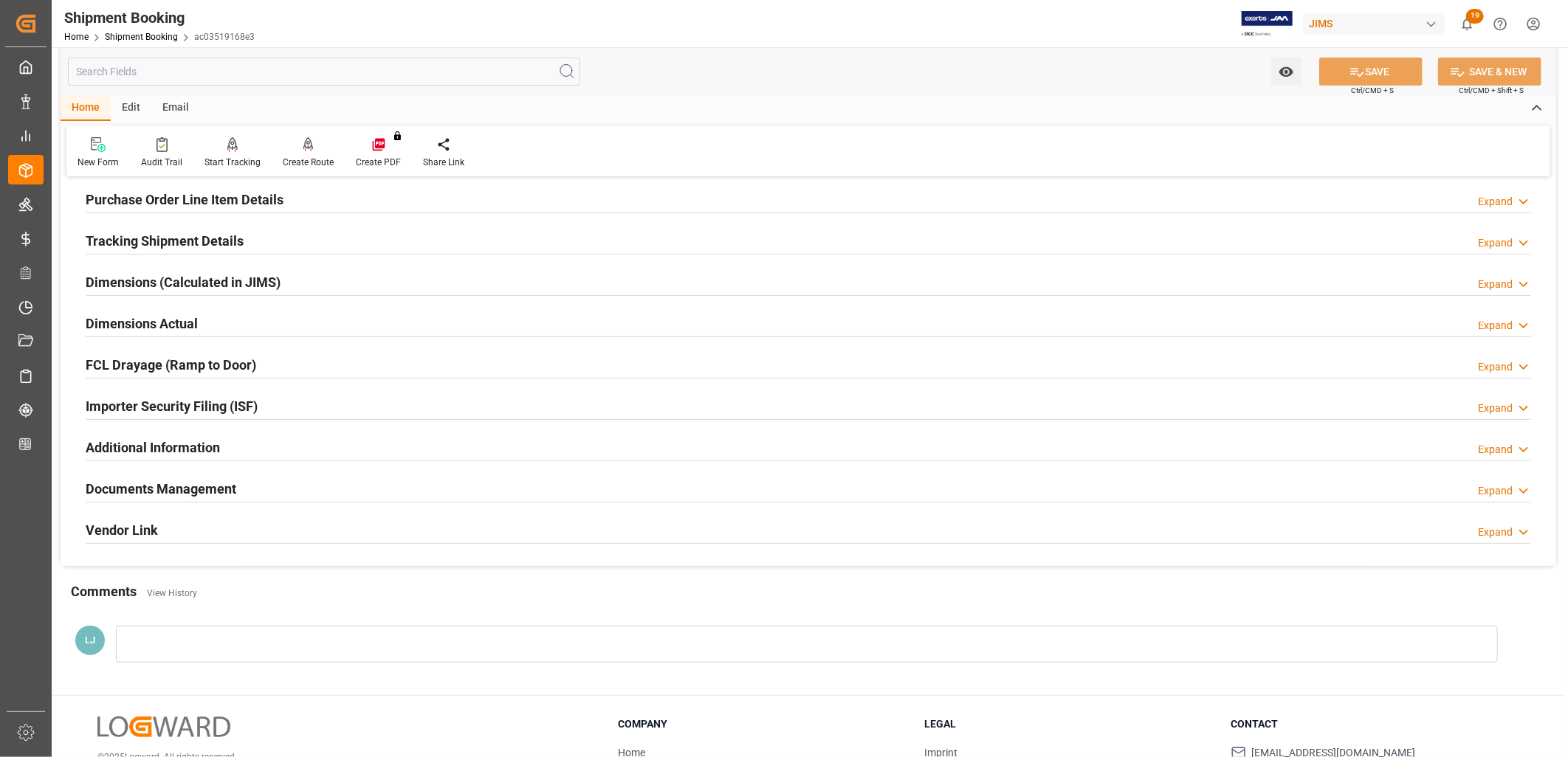
click at [192, 495] on h2 "Documents Management" at bounding box center [160, 489] width 151 height 20
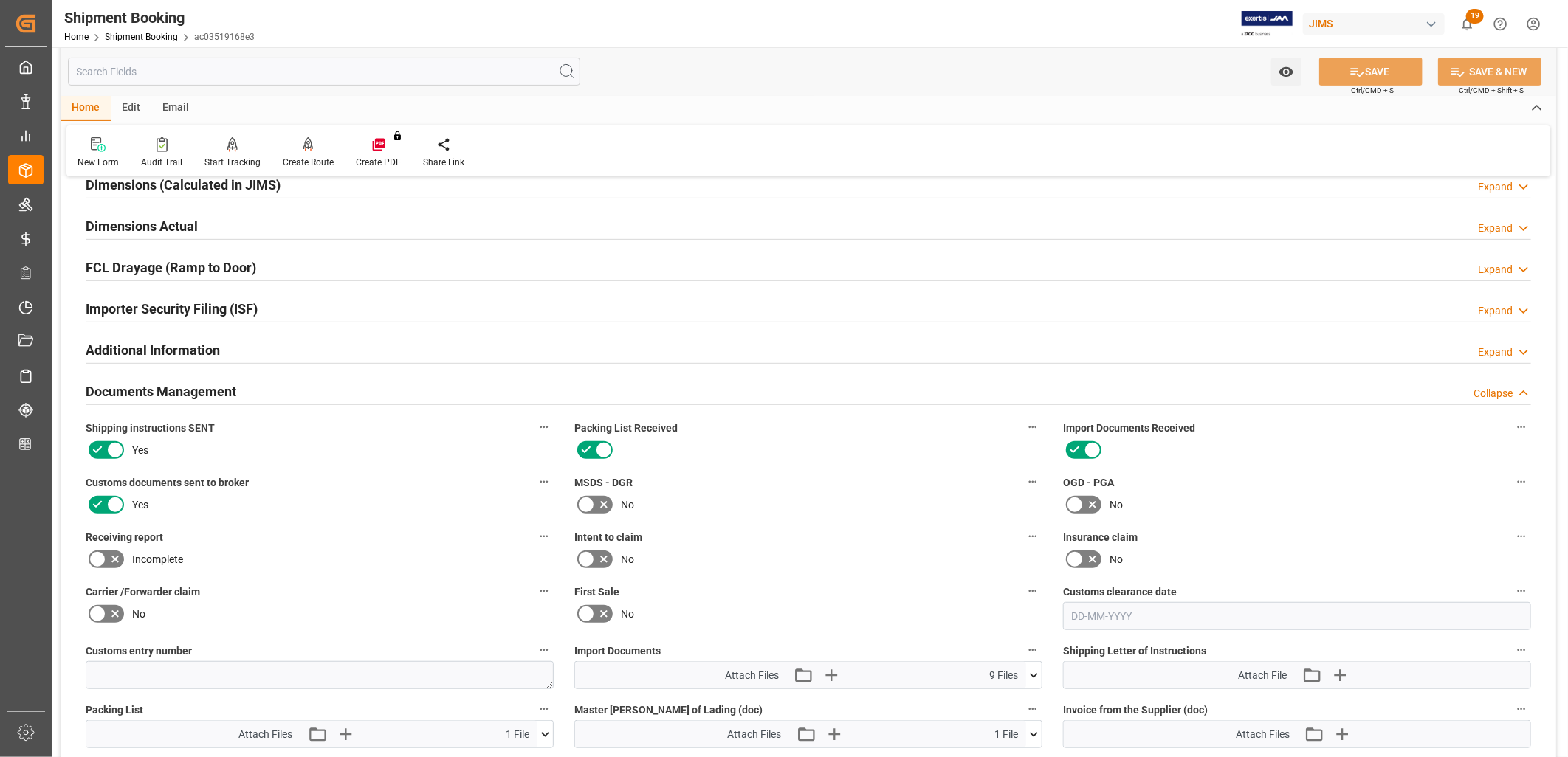
scroll to position [655, 0]
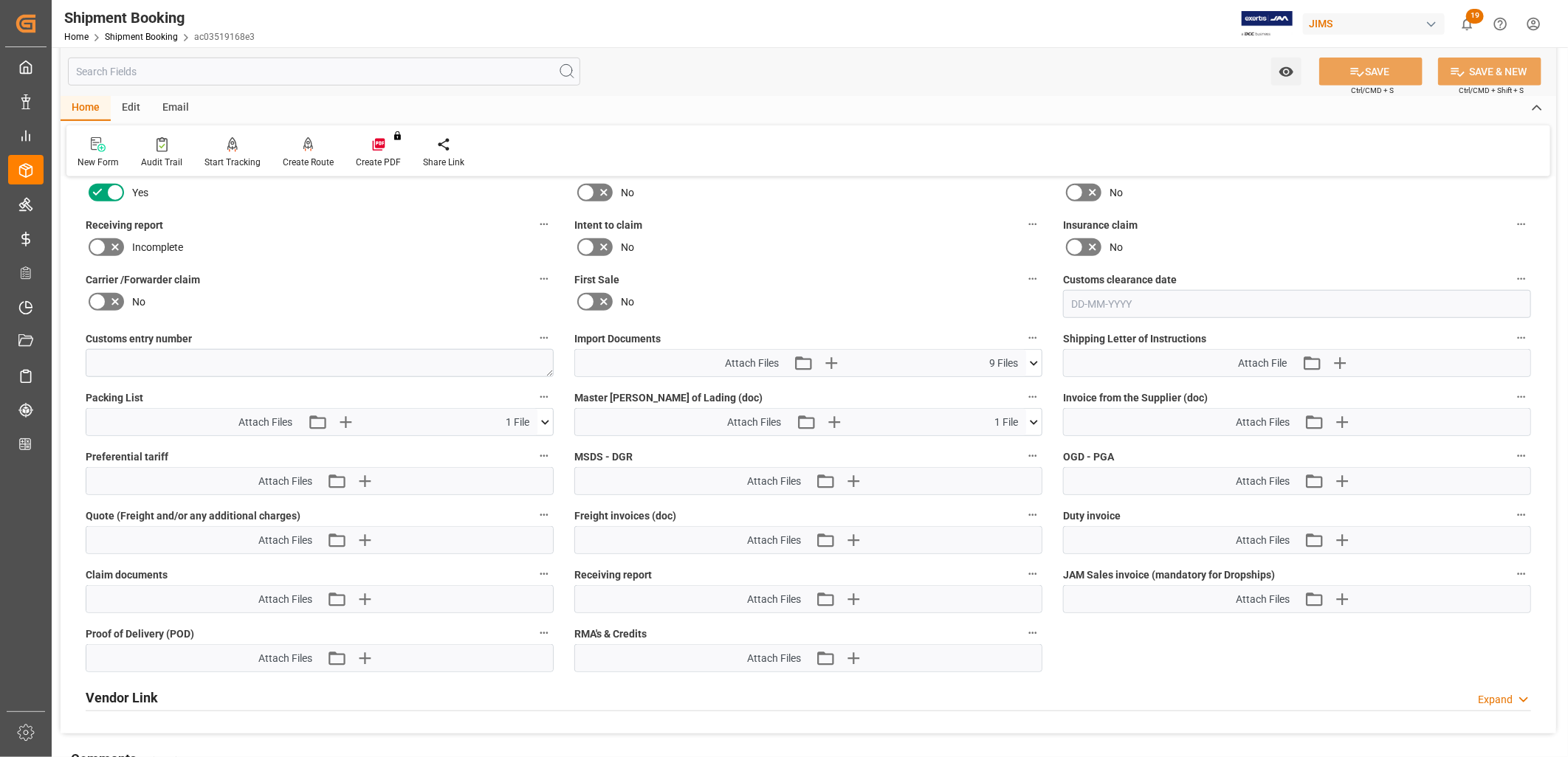
click at [1034, 361] on icon at bounding box center [1033, 363] width 8 height 4
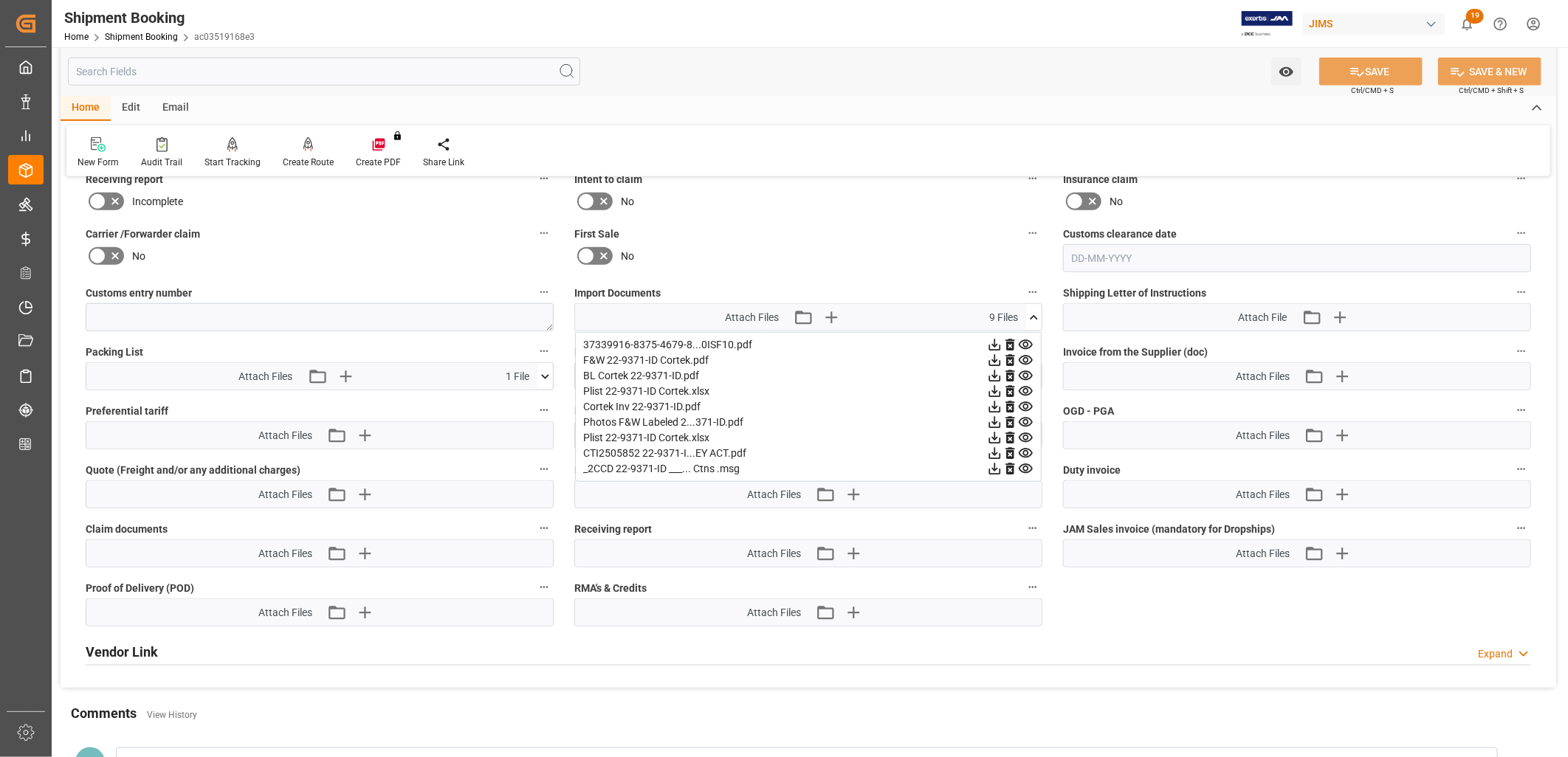
scroll to position [738, 0]
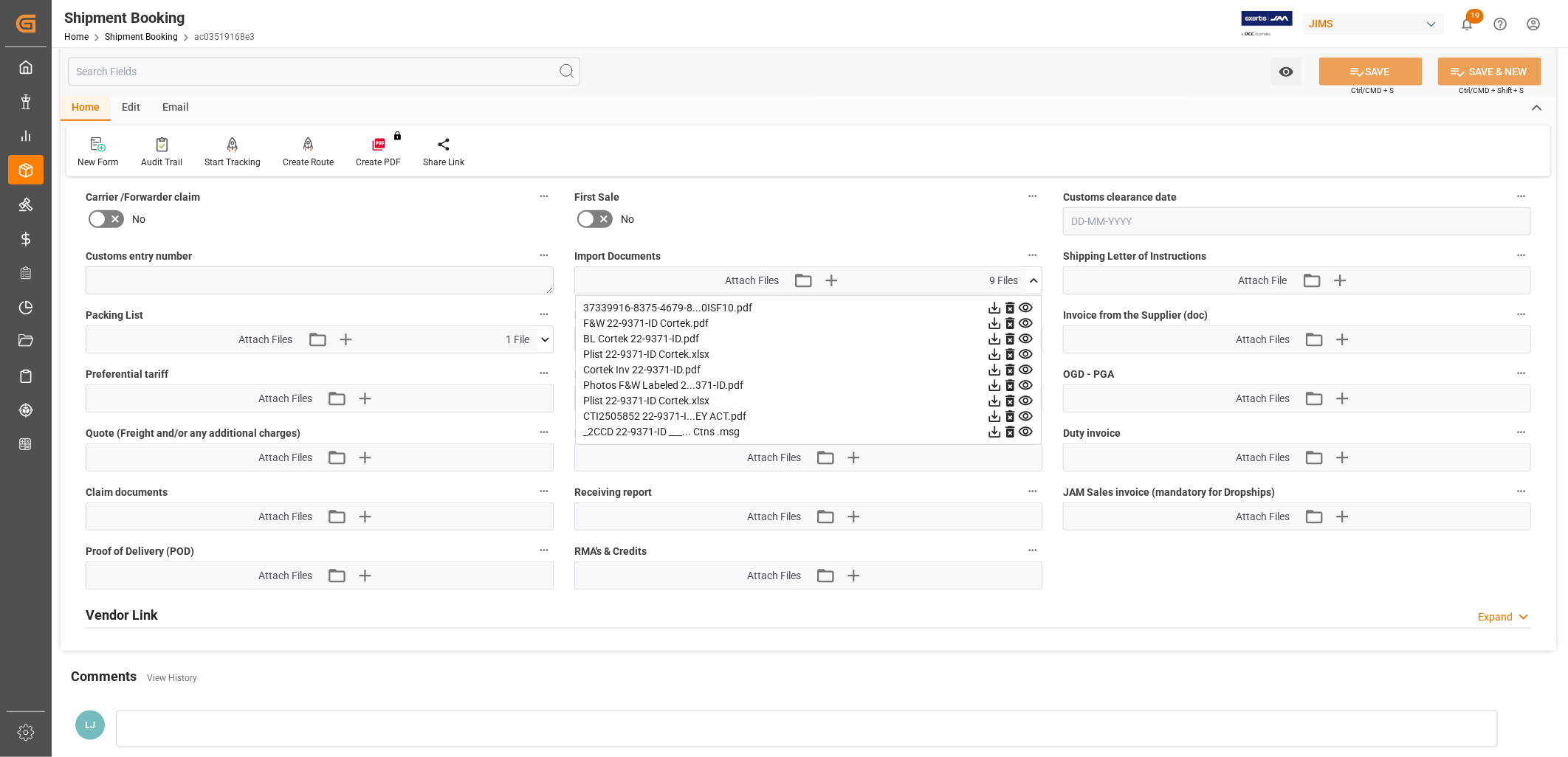
click at [634, 367] on div "Cortek Inv 22-9371-ID.pdf" at bounding box center [808, 370] width 450 height 16
click at [995, 366] on icon at bounding box center [995, 370] width 16 height 16
click at [1037, 275] on icon at bounding box center [1034, 281] width 16 height 16
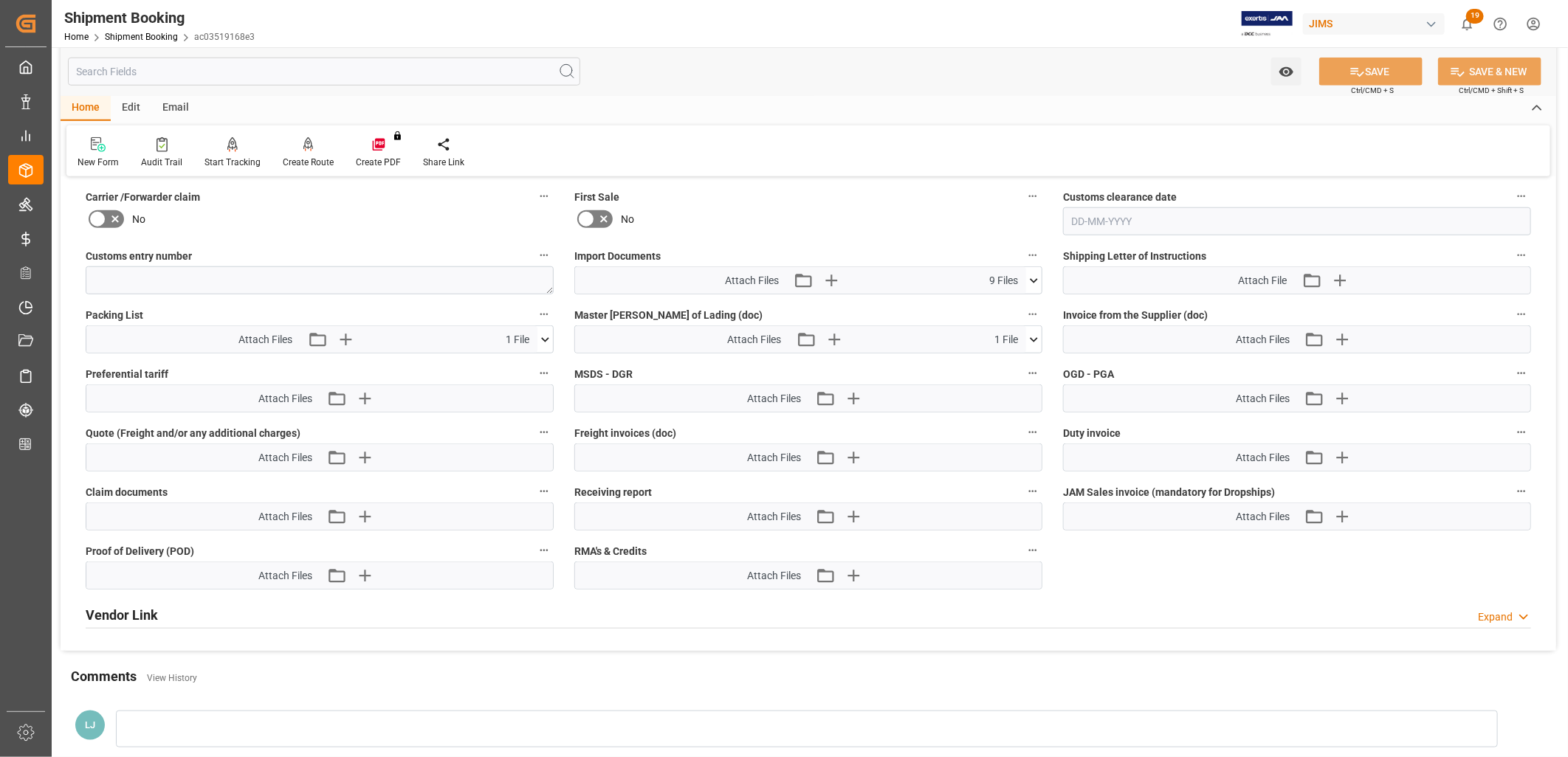
click at [1031, 274] on icon at bounding box center [1034, 281] width 16 height 16
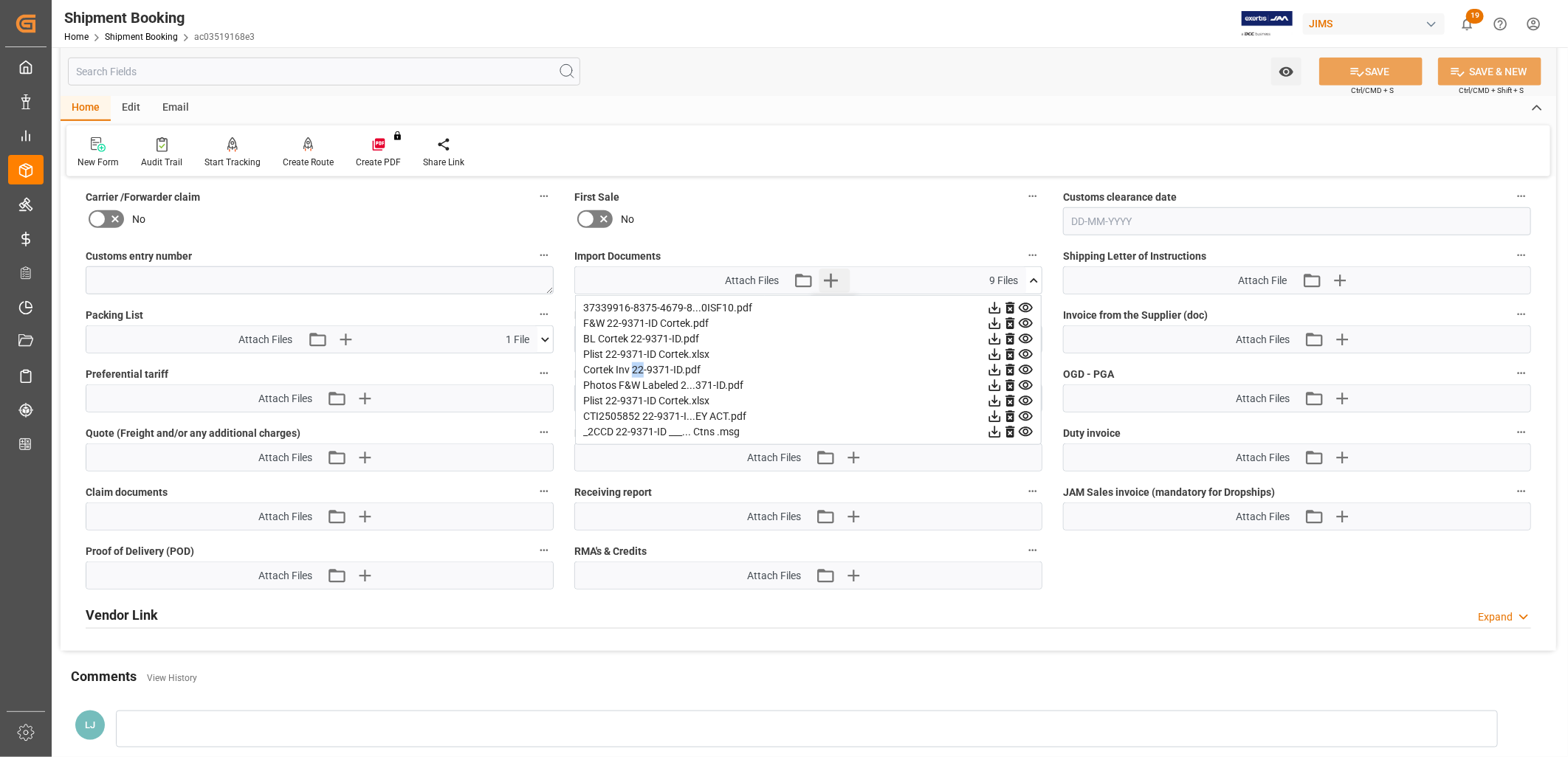
click at [836, 274] on icon "button" at bounding box center [831, 280] width 23 height 23
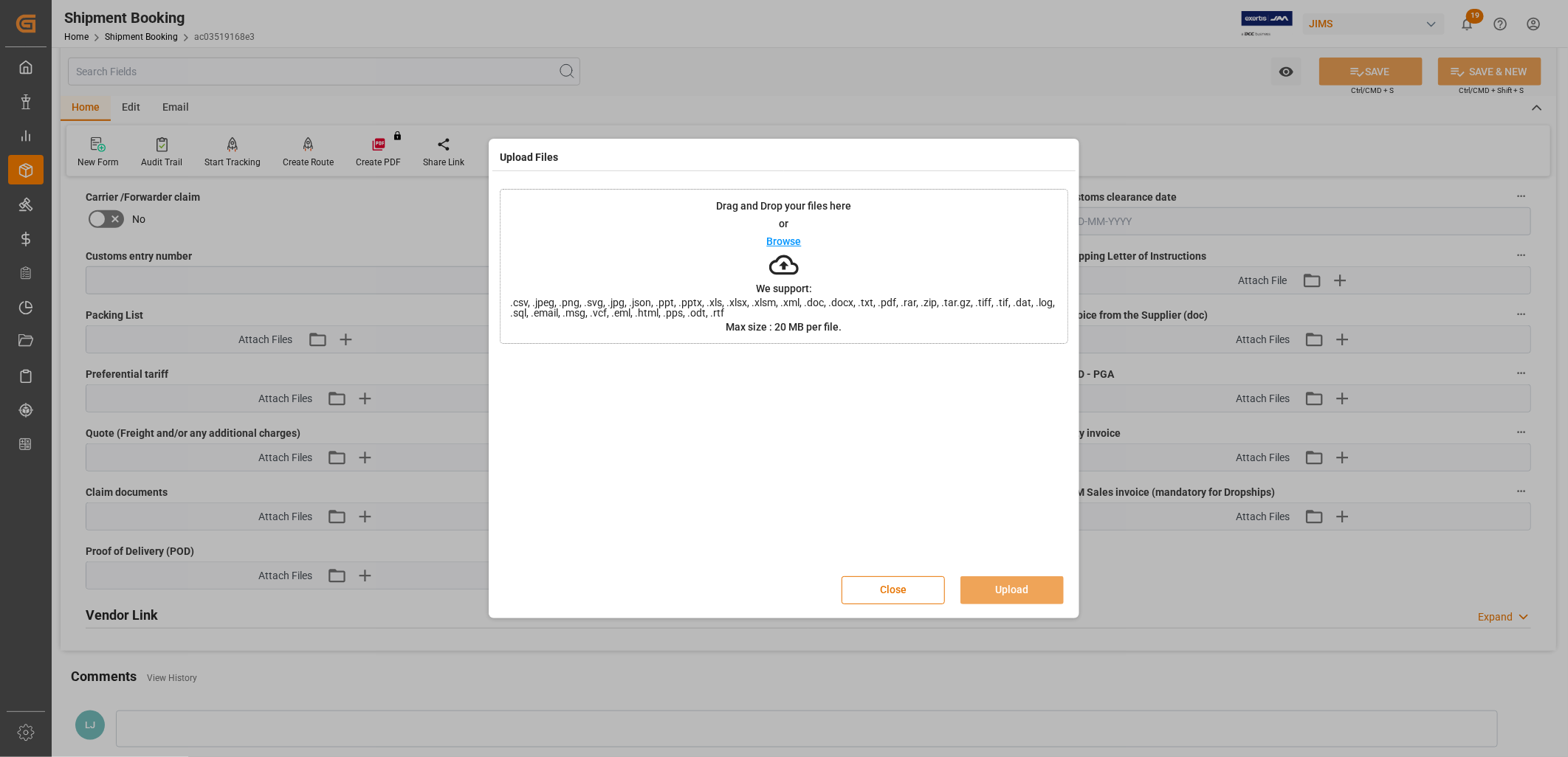
click at [785, 241] on p "Browse" at bounding box center [785, 241] width 34 height 10
click at [1043, 589] on button "Upload" at bounding box center [1013, 591] width 103 height 28
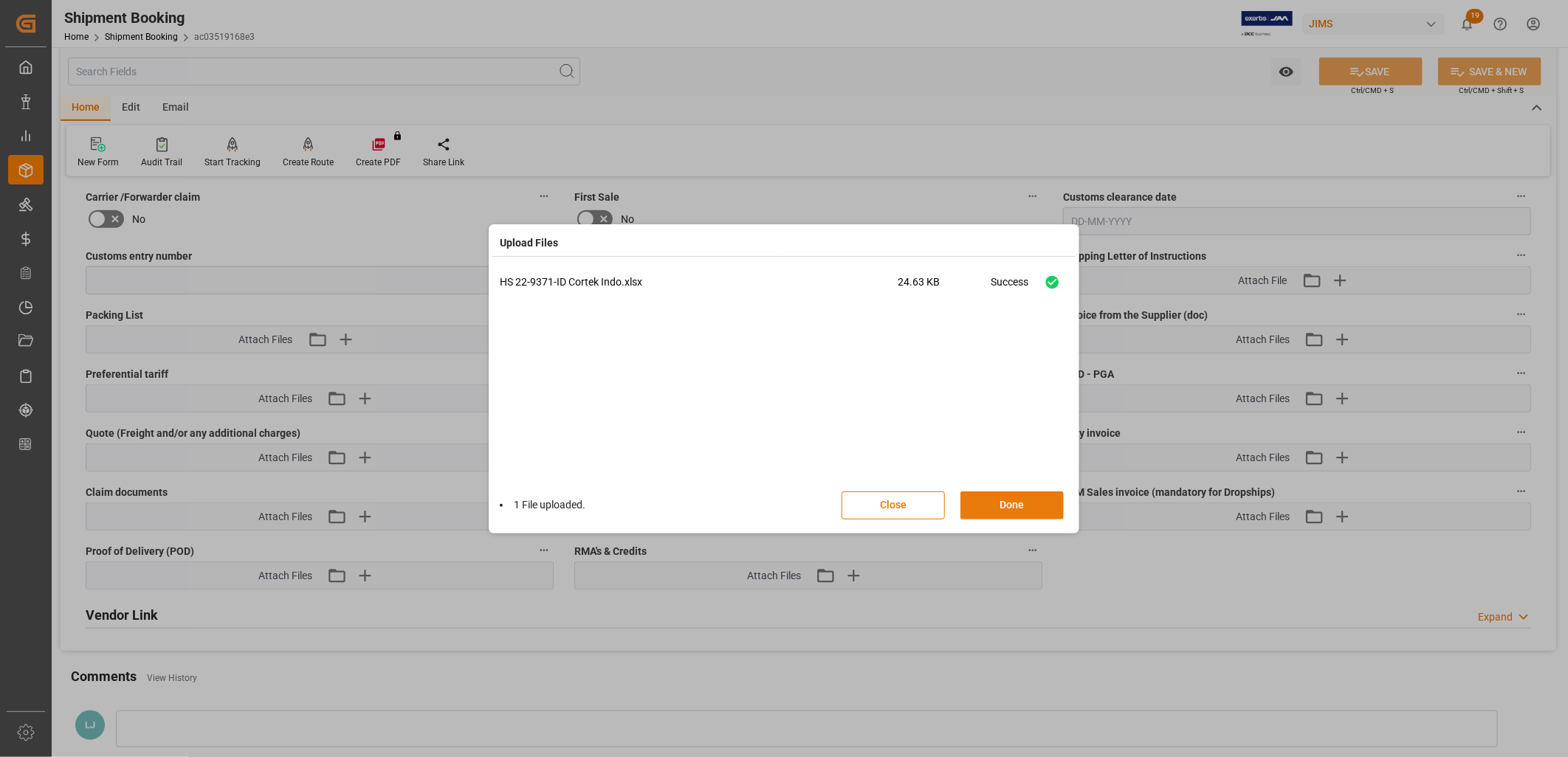
click at [1015, 498] on button "Done" at bounding box center [1013, 505] width 103 height 28
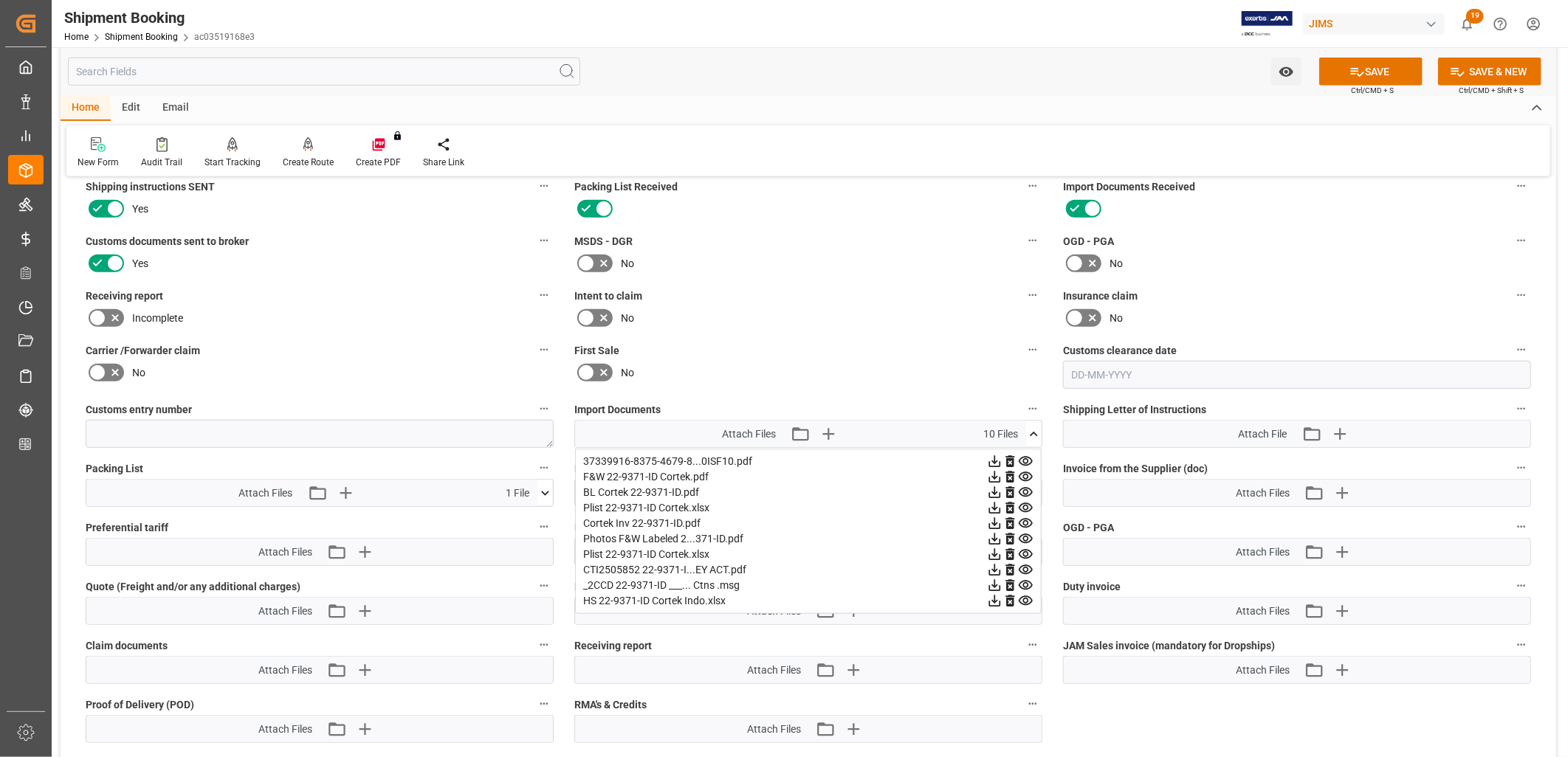
scroll to position [820, 0]
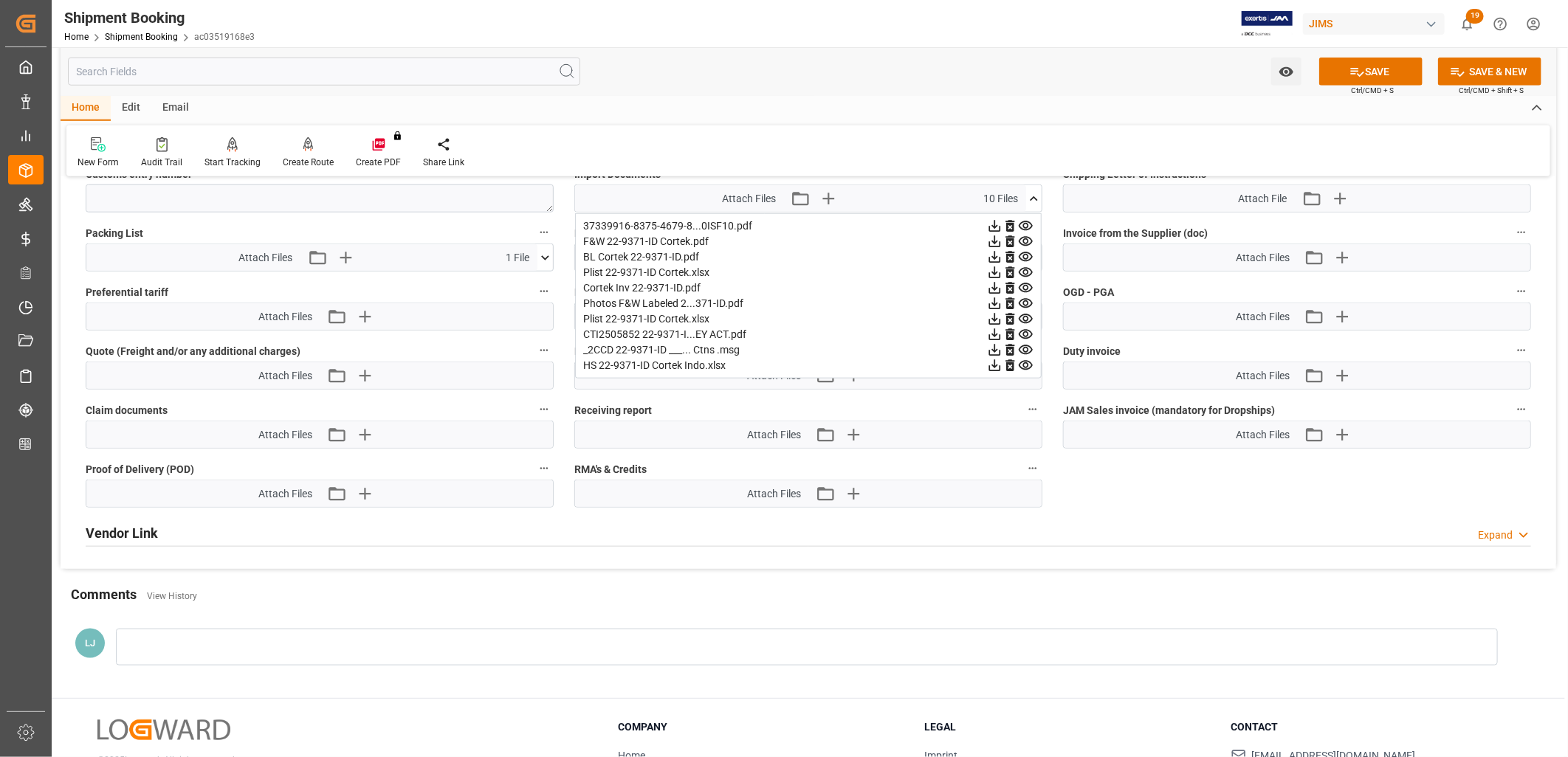
click at [990, 365] on icon at bounding box center [995, 366] width 12 height 12
click at [1376, 70] on button "SAVE" at bounding box center [1371, 72] width 103 height 28
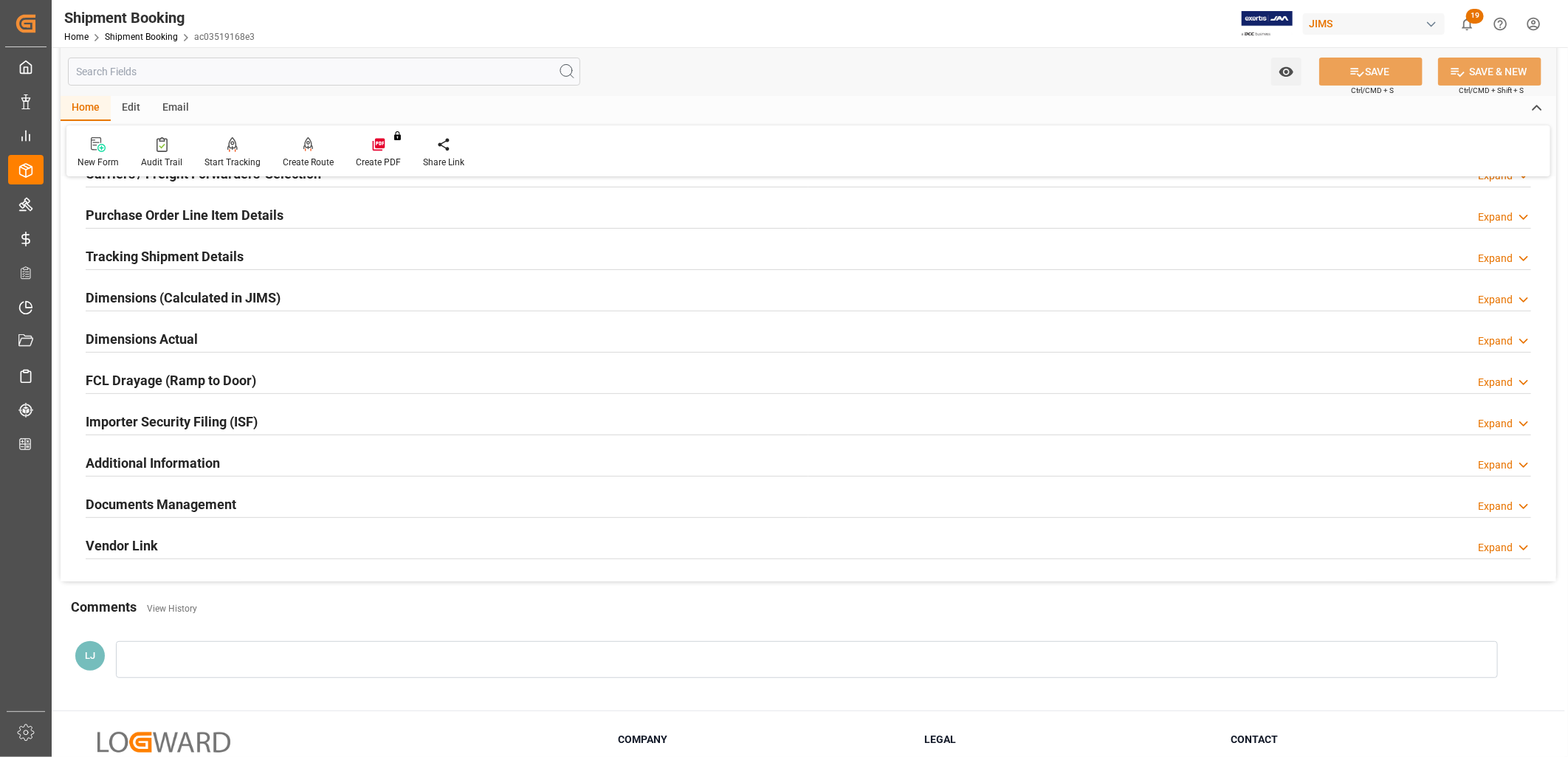
scroll to position [246, 0]
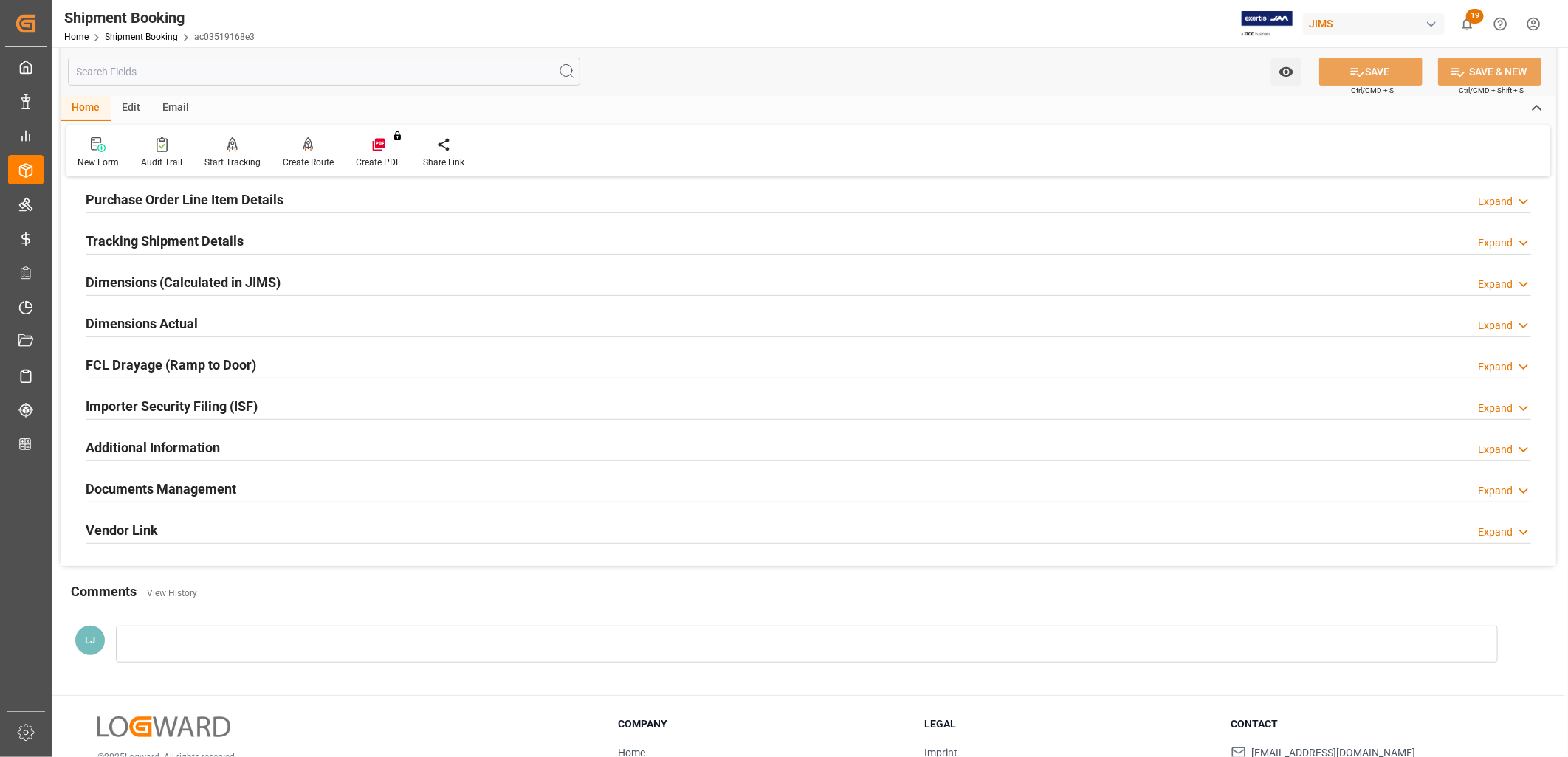
click at [176, 482] on h2 "Documents Management" at bounding box center [160, 489] width 151 height 20
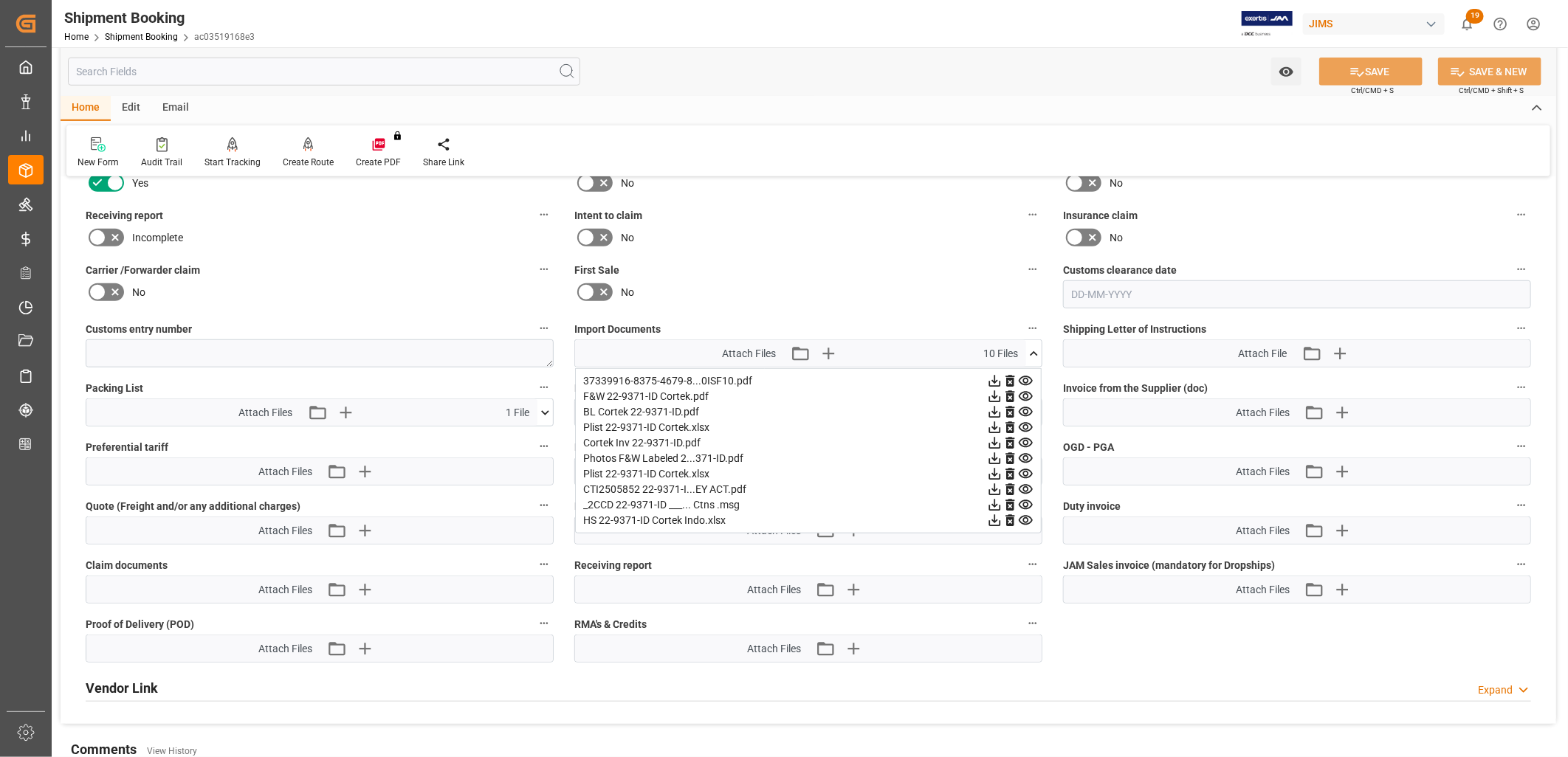
scroll to position [738, 0]
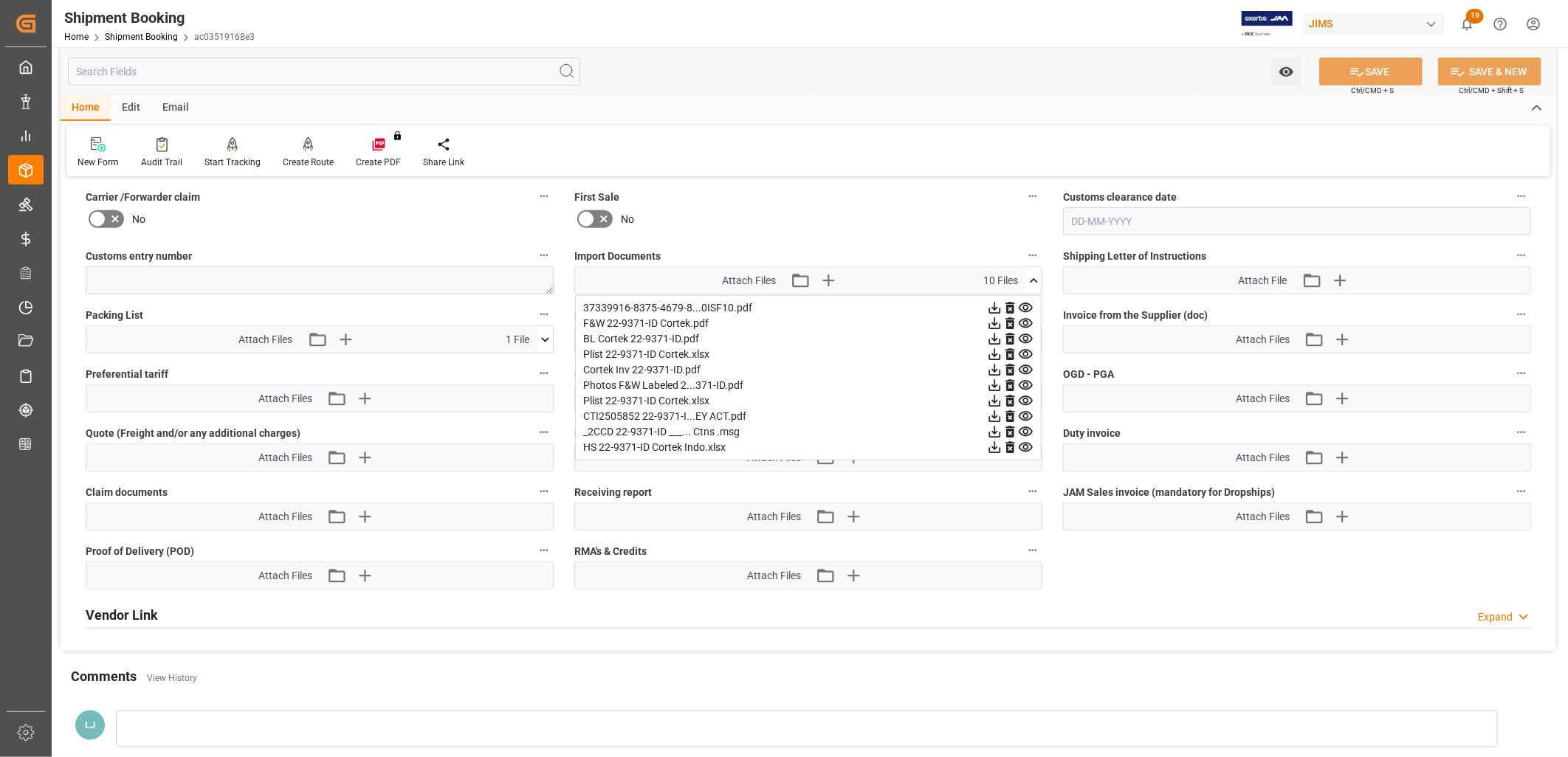
click at [993, 446] on icon at bounding box center [995, 447] width 16 height 16
click at [1024, 441] on icon at bounding box center [1026, 447] width 16 height 16
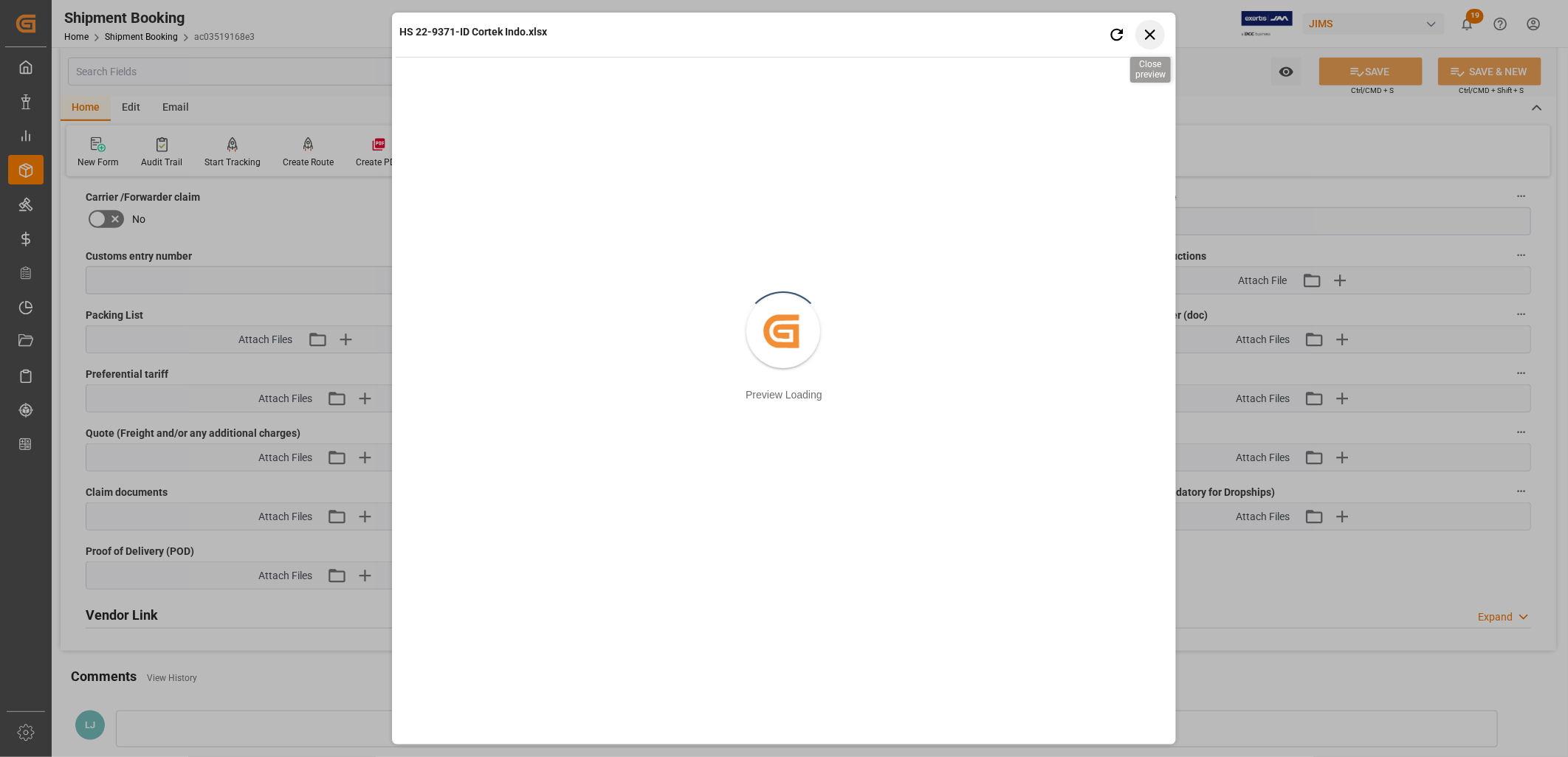
click at [1155, 29] on icon "button" at bounding box center [1151, 34] width 18 height 18
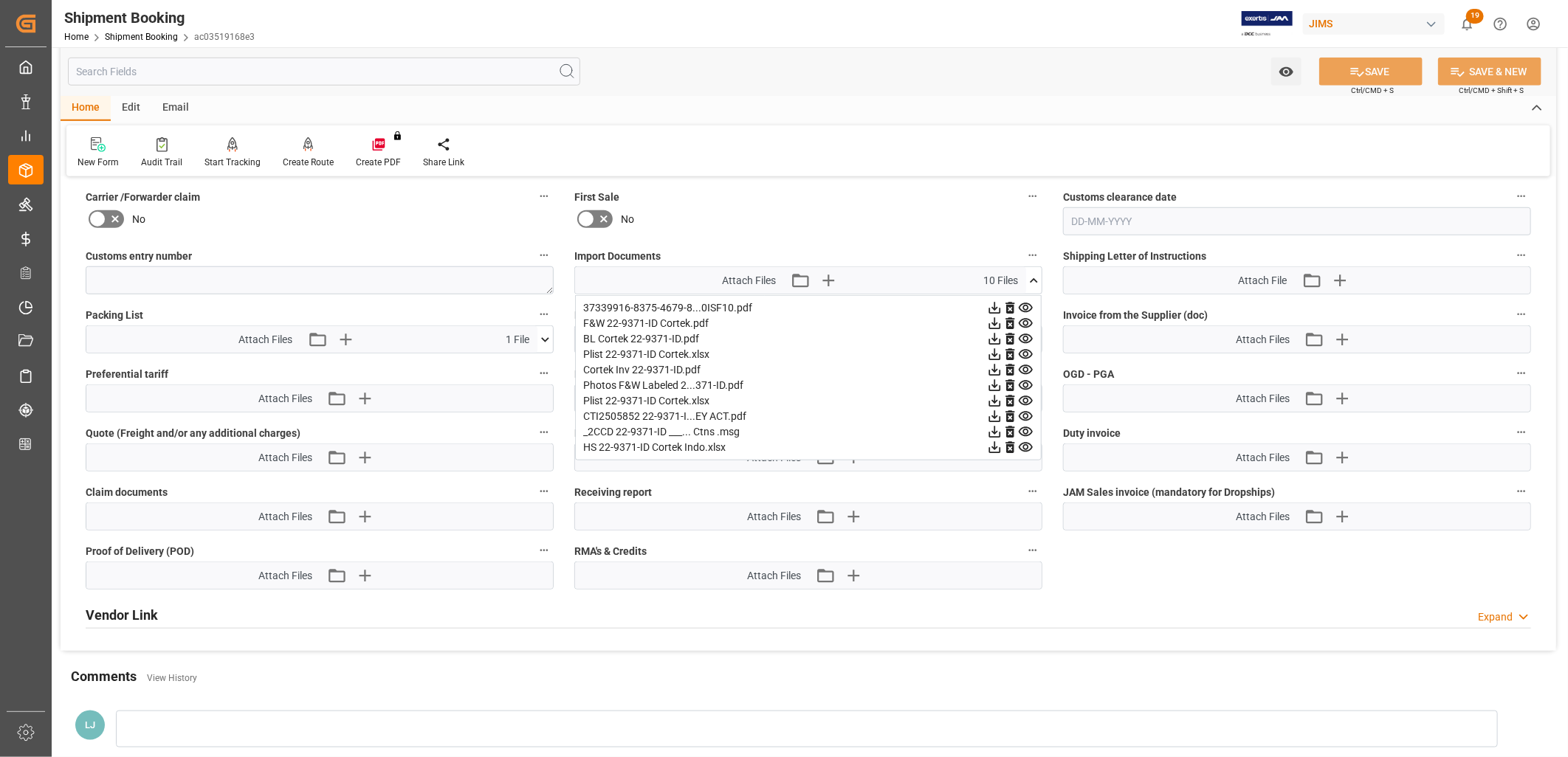
click at [994, 443] on icon at bounding box center [995, 448] width 12 height 12
click at [1030, 274] on icon at bounding box center [1034, 281] width 16 height 16
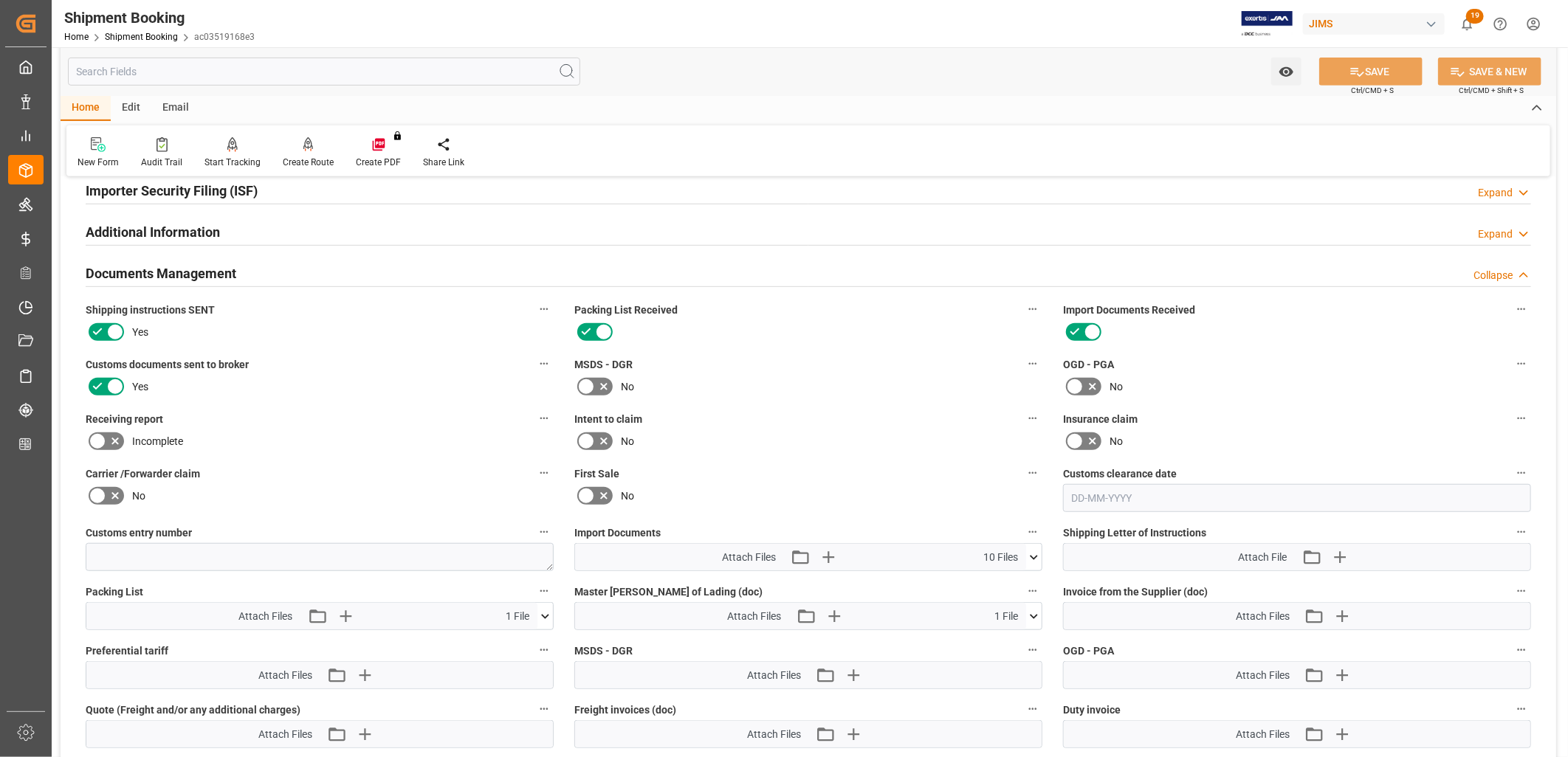
scroll to position [246, 0]
